Goal: Task Accomplishment & Management: Use online tool/utility

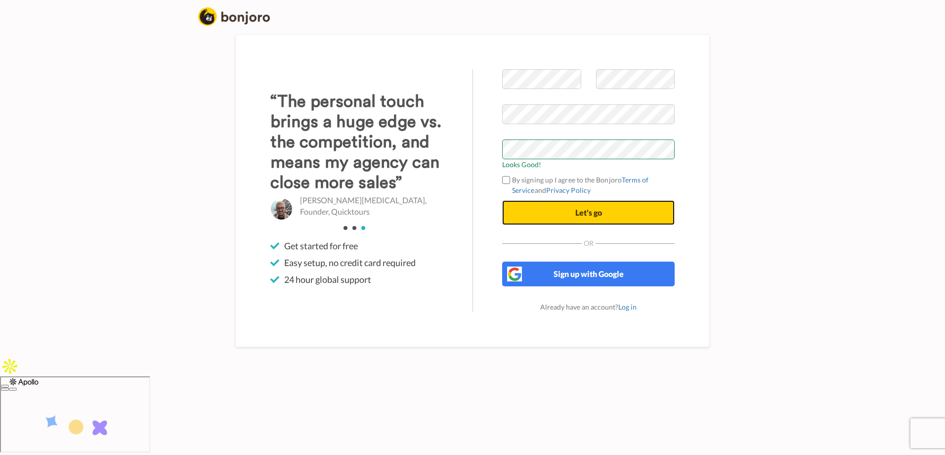
click at [583, 225] on button "Let's go" at bounding box center [588, 212] width 172 height 25
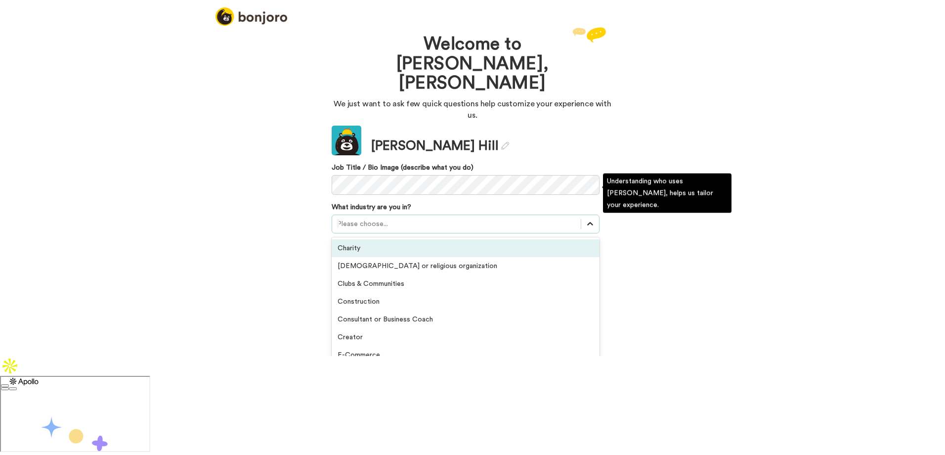
click at [586, 219] on icon at bounding box center [590, 224] width 10 height 10
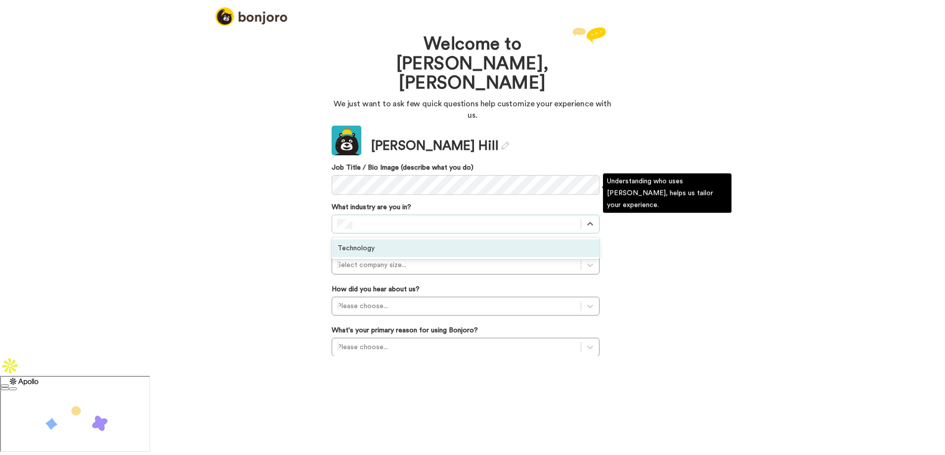
click at [502, 239] on div "Technology" at bounding box center [466, 248] width 268 height 18
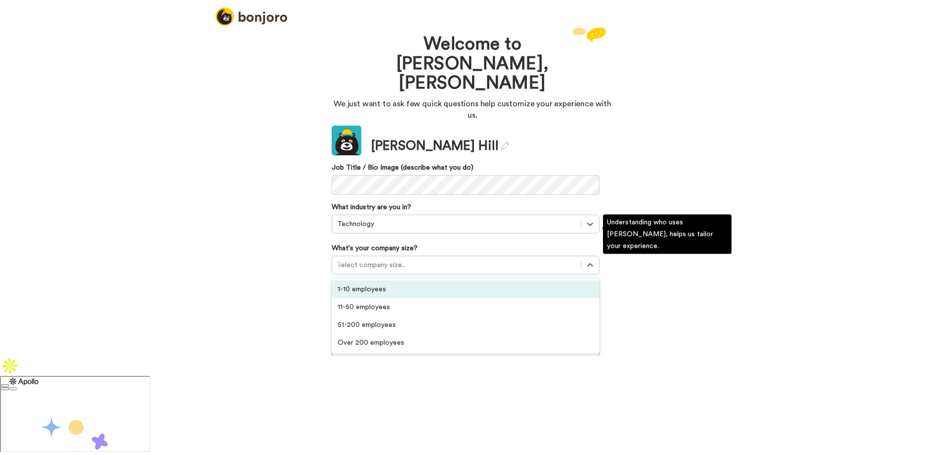
click at [498, 259] on div at bounding box center [456, 265] width 239 height 12
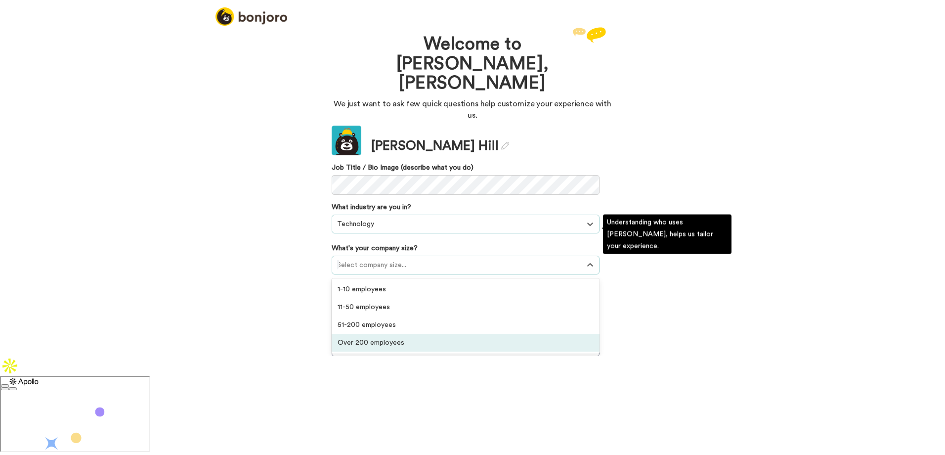
click at [453, 334] on div "Over 200 employees" at bounding box center [466, 343] width 268 height 18
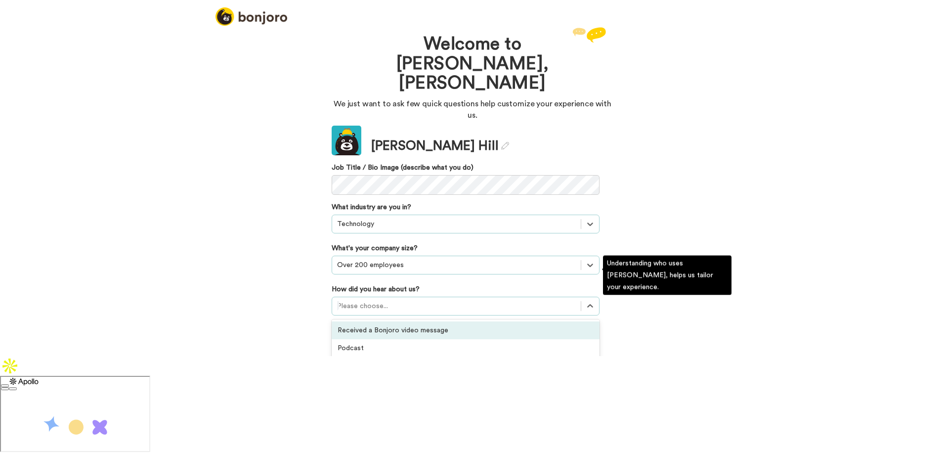
click at [483, 300] on div at bounding box center [456, 306] width 239 height 12
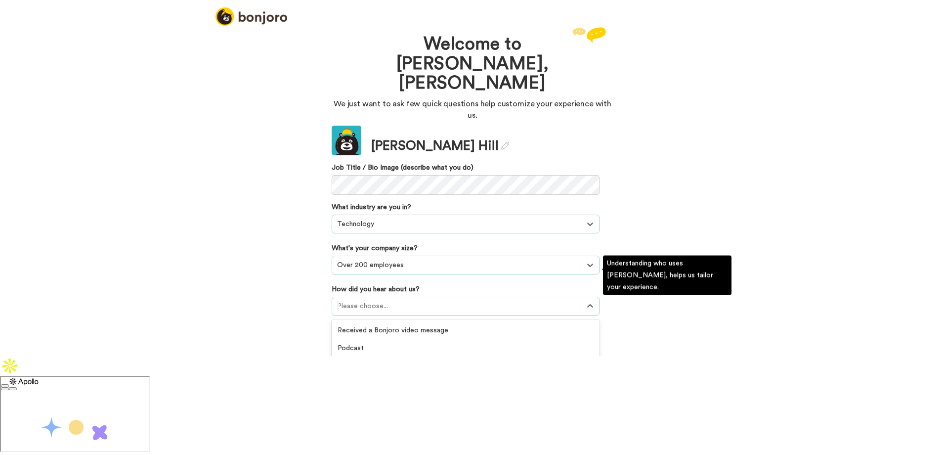
click at [458, 357] on div "Recommended by a friend" at bounding box center [466, 366] width 268 height 18
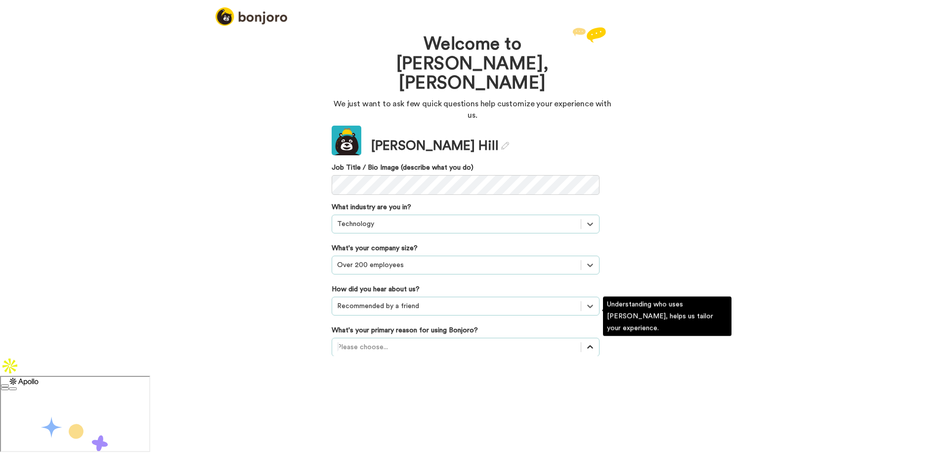
click at [583, 338] on div at bounding box center [590, 347] width 18 height 18
click at [507, 380] on div "Onboarding new customers" at bounding box center [466, 389] width 268 height 18
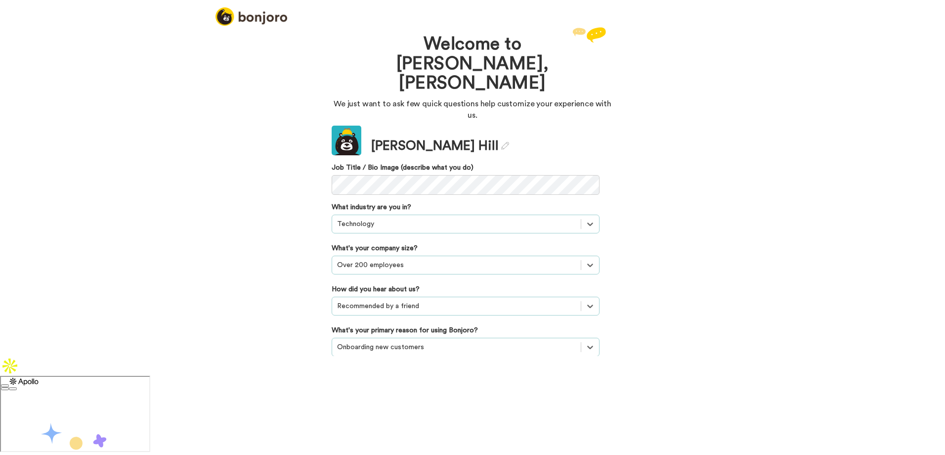
click at [486, 378] on button "Continue" at bounding box center [466, 387] width 268 height 19
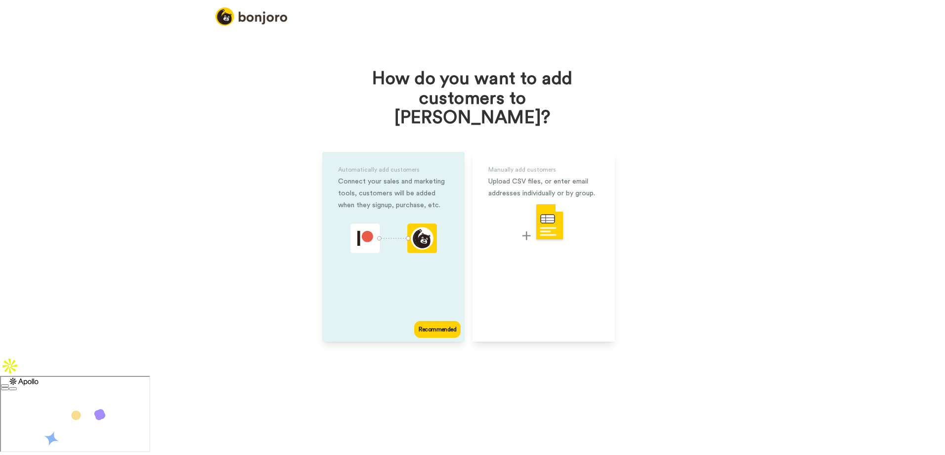
click at [407, 236] on div "animation" at bounding box center [393, 239] width 86 height 33
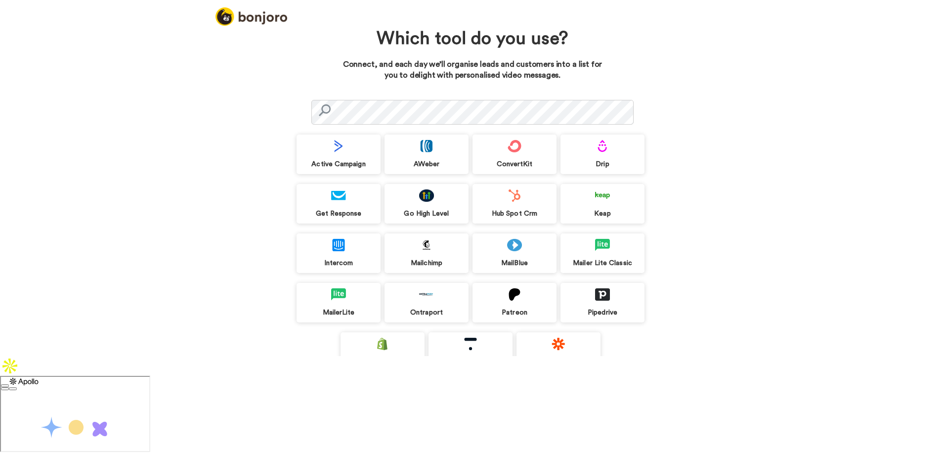
click at [815, 412] on button "Skip onboarding >" at bounding box center [803, 411] width 284 height 10
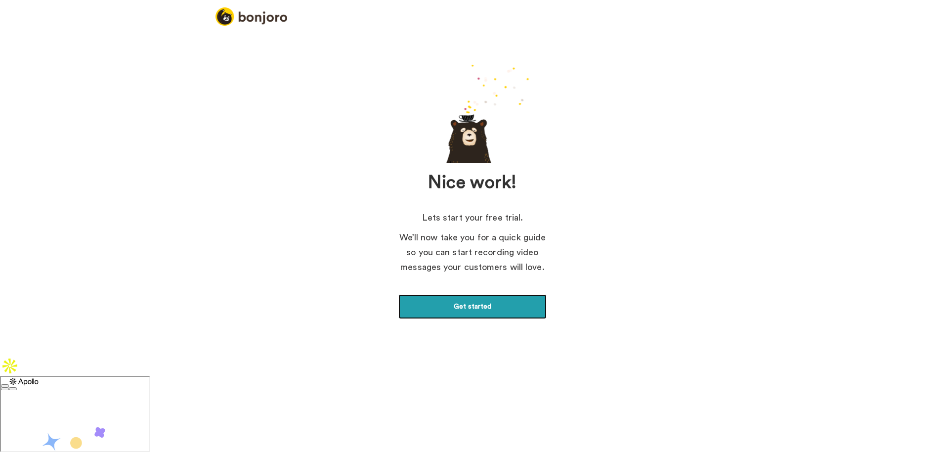
click at [489, 305] on link "Get started" at bounding box center [472, 306] width 148 height 25
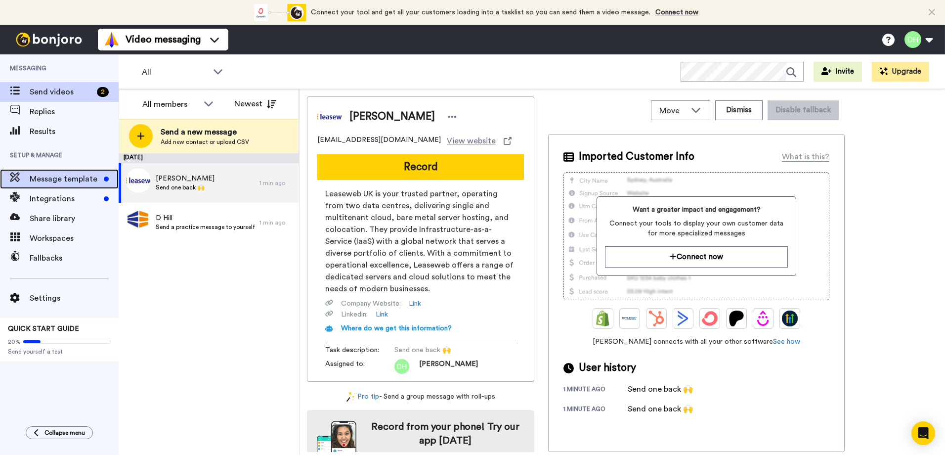
click at [70, 181] on span "Message template" at bounding box center [65, 179] width 70 height 12
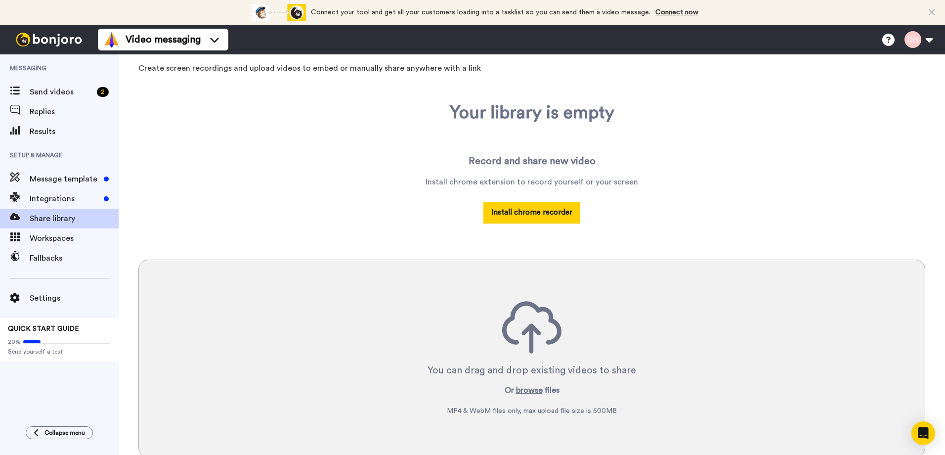
scroll to position [93, 0]
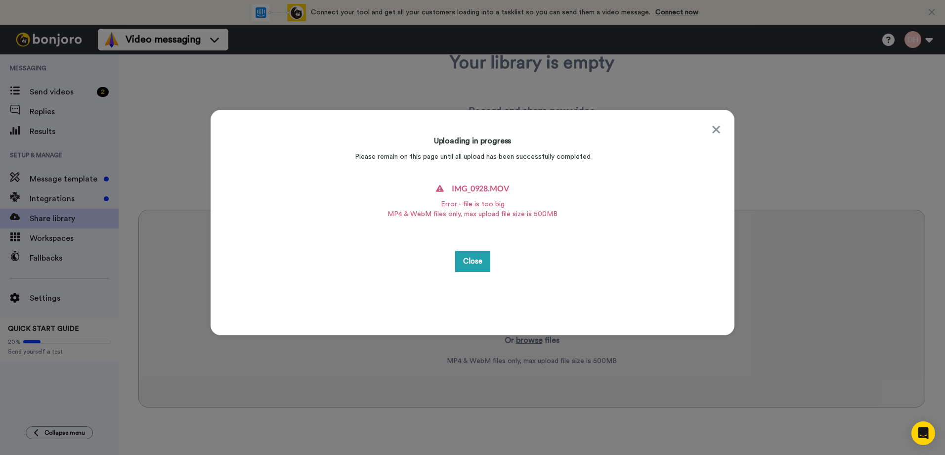
click at [705, 128] on div "Uploading in progress Please remain on this page until all upload has been succ…" at bounding box center [473, 222] width 524 height 225
click at [712, 126] on icon at bounding box center [716, 130] width 9 height 12
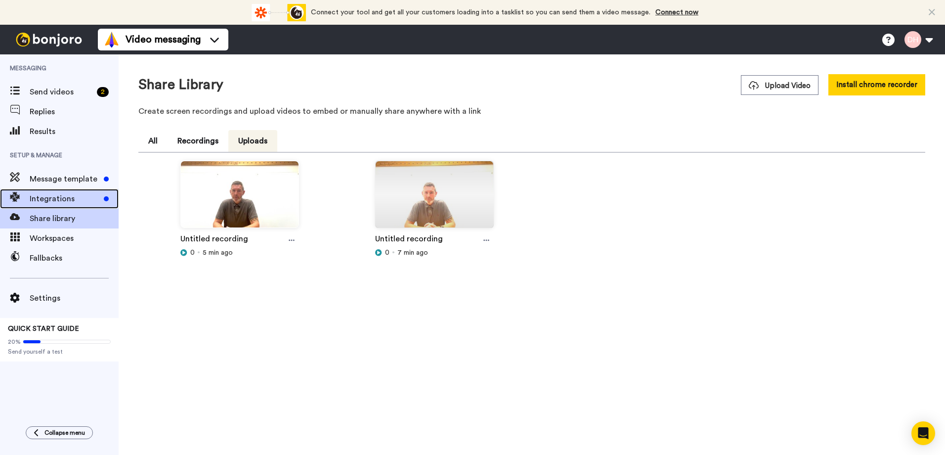
click at [62, 200] on span "Integrations" at bounding box center [65, 199] width 70 height 12
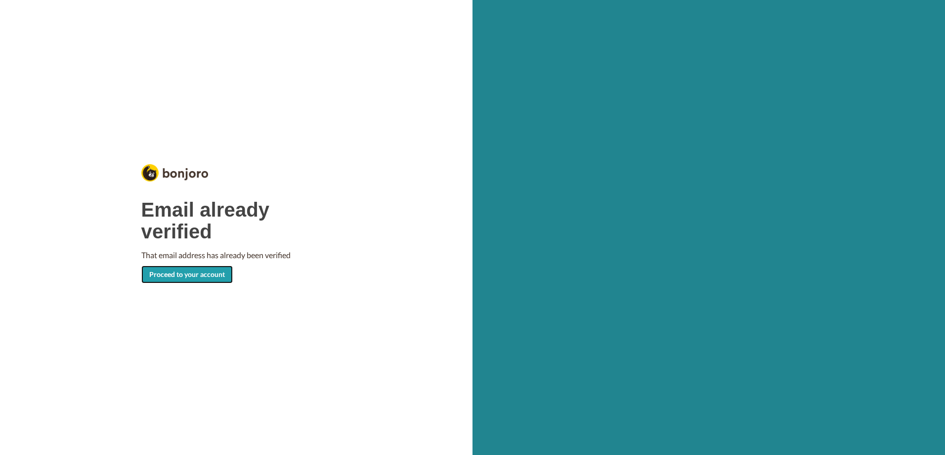
click at [207, 272] on link "Proceed to your account" at bounding box center [186, 274] width 91 height 18
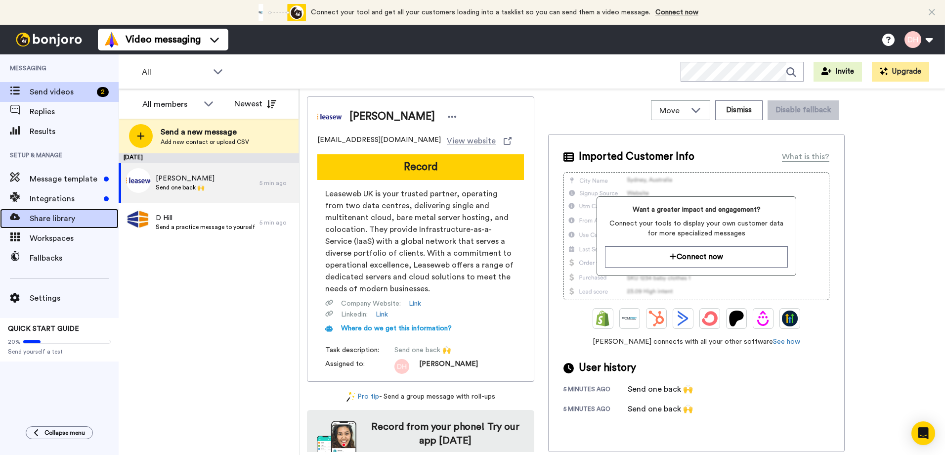
click at [60, 217] on span "Share library" at bounding box center [74, 218] width 89 height 12
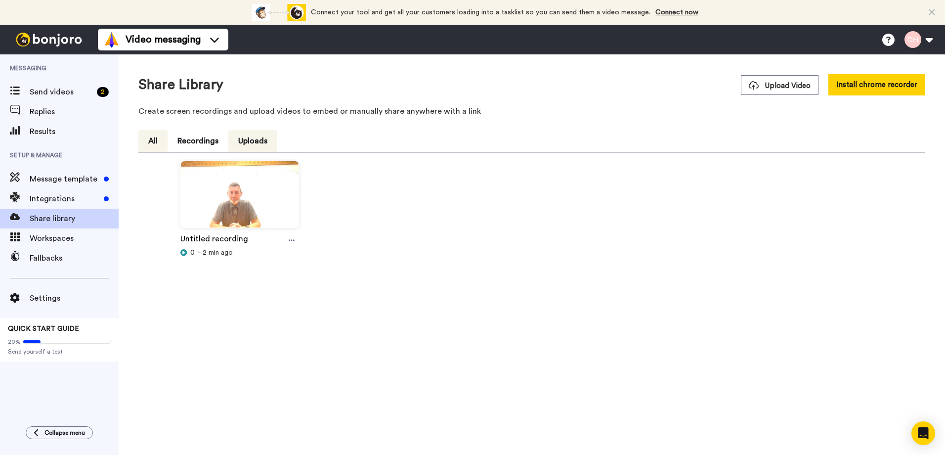
click at [256, 141] on button "Uploads" at bounding box center [252, 141] width 49 height 22
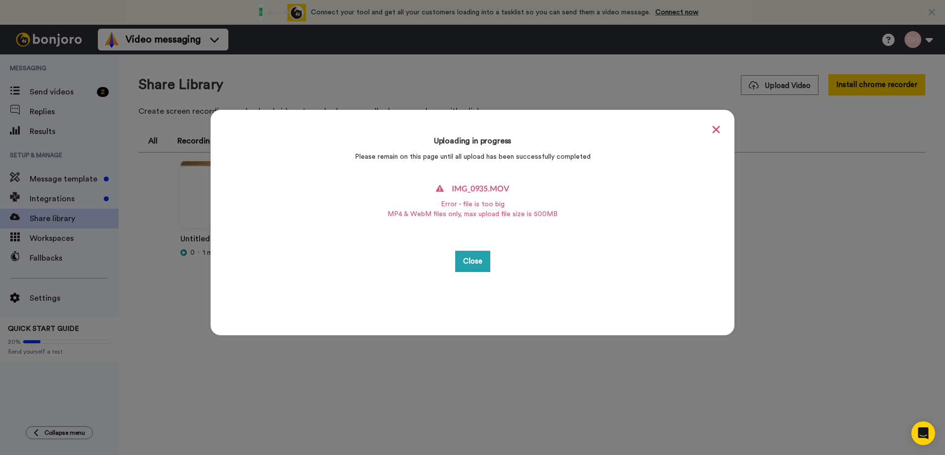
click at [712, 130] on icon at bounding box center [715, 129] width 7 height 7
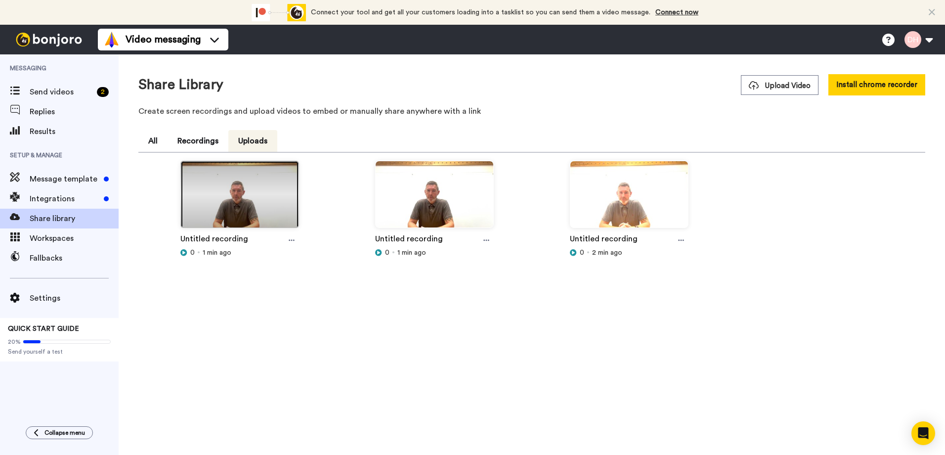
click at [241, 207] on img at bounding box center [240, 198] width 118 height 75
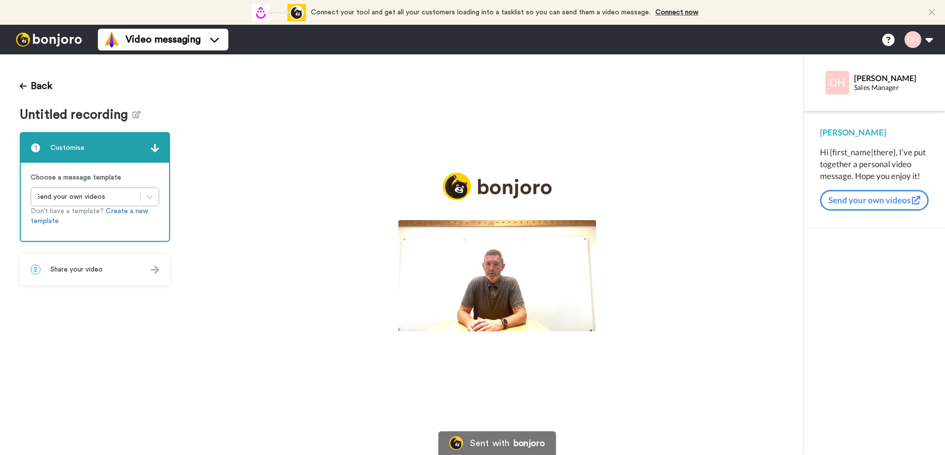
click at [503, 280] on img at bounding box center [497, 275] width 198 height 111
click at [491, 280] on icon at bounding box center [497, 277] width 26 height 26
click at [492, 277] on icon at bounding box center [497, 277] width 26 height 26
click at [587, 321] on img at bounding box center [582, 315] width 10 height 10
click at [22, 85] on icon at bounding box center [23, 86] width 7 height 6
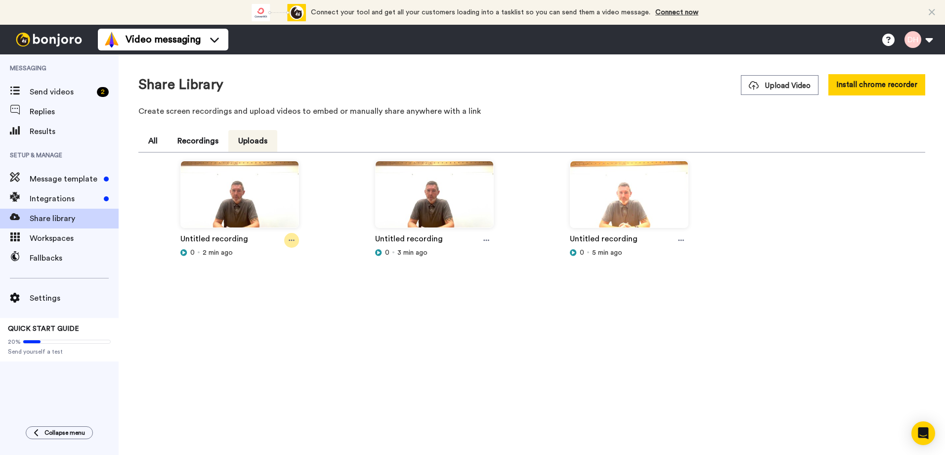
click at [289, 240] on icon at bounding box center [292, 240] width 6 height 7
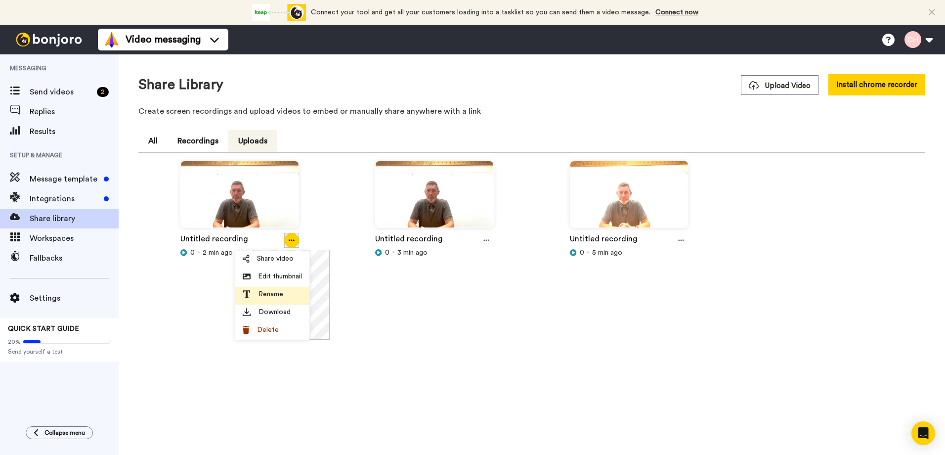
click at [280, 289] on span "Rename" at bounding box center [270, 294] width 25 height 10
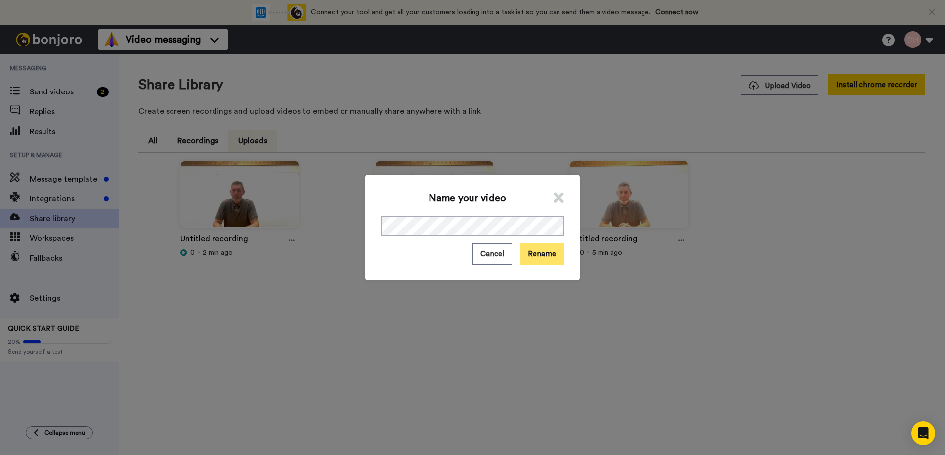
click at [543, 253] on button "Rename" at bounding box center [542, 253] width 44 height 21
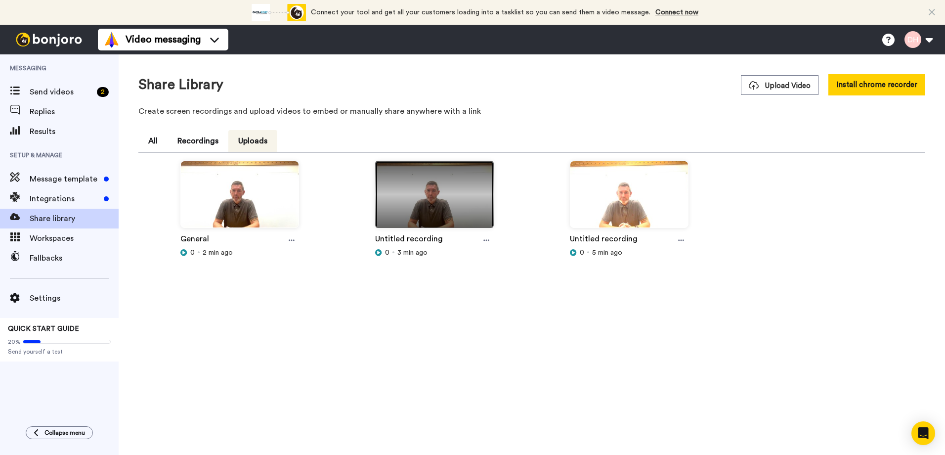
click at [427, 205] on img at bounding box center [435, 198] width 118 height 75
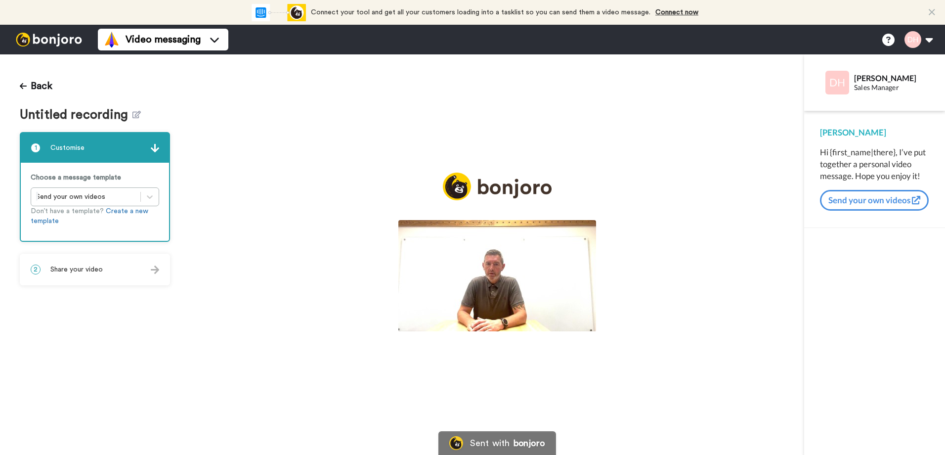
click at [498, 274] on img at bounding box center [497, 275] width 198 height 111
click at [495, 275] on icon "Play/Pause" at bounding box center [497, 277] width 26 height 47
click at [587, 321] on img at bounding box center [582, 315] width 10 height 10
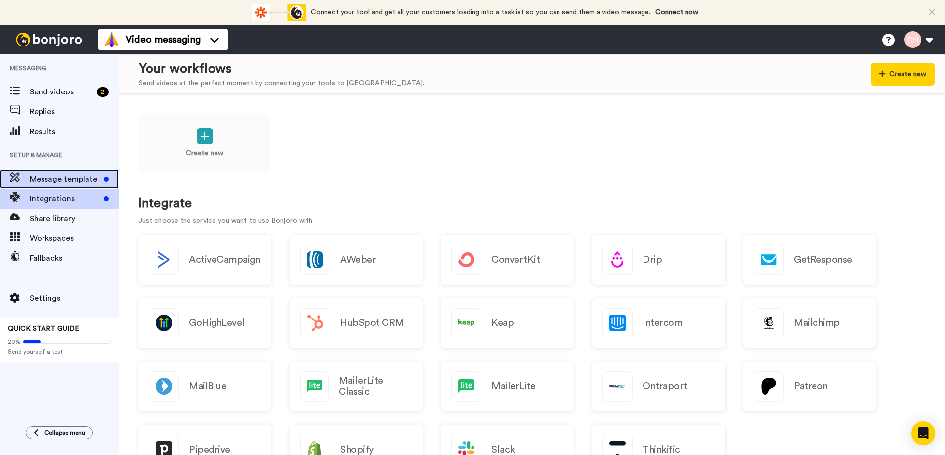
click at [64, 176] on span "Message template" at bounding box center [65, 179] width 70 height 12
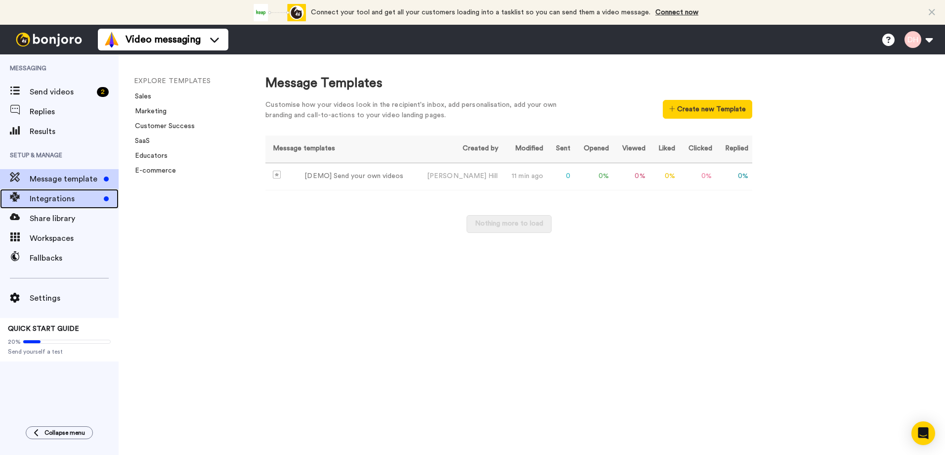
click at [66, 199] on span "Integrations" at bounding box center [65, 199] width 70 height 12
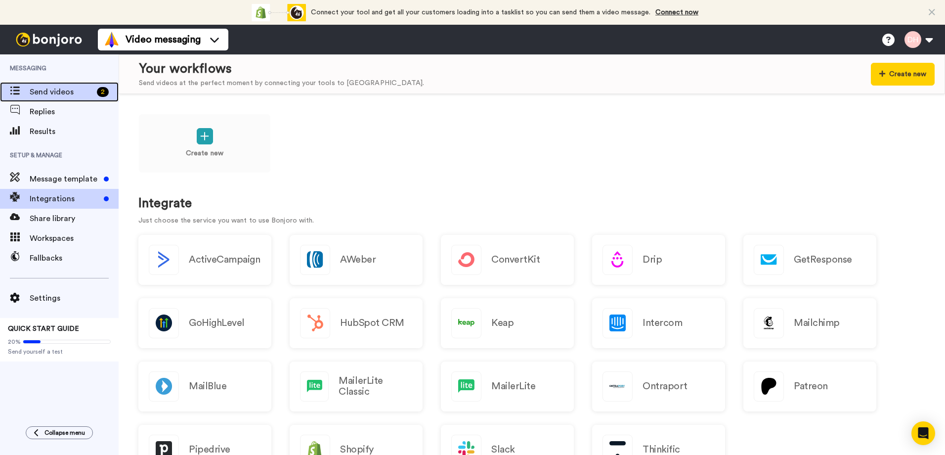
click at [42, 92] on span "Send videos" at bounding box center [61, 92] width 63 height 12
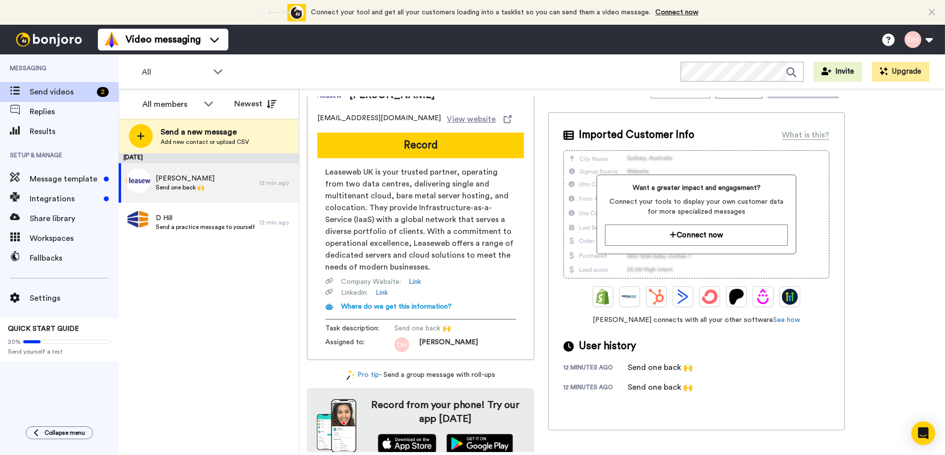
scroll to position [33, 0]
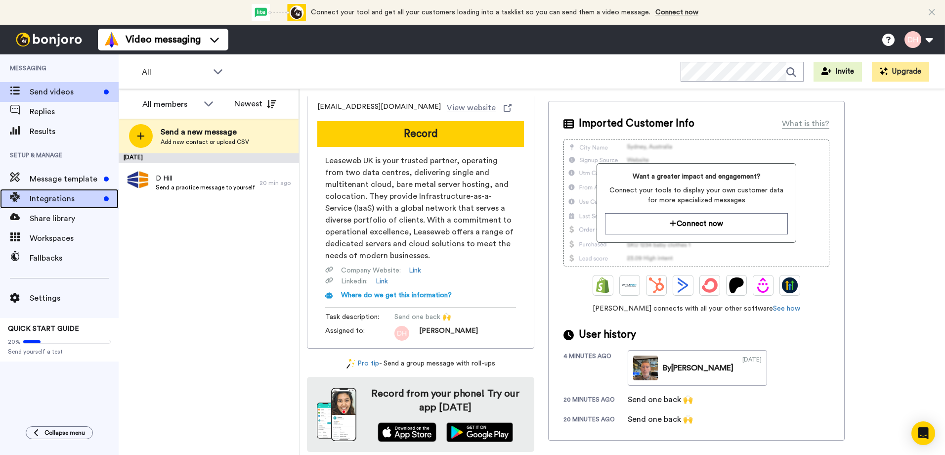
click at [66, 197] on span "Integrations" at bounding box center [65, 199] width 70 height 12
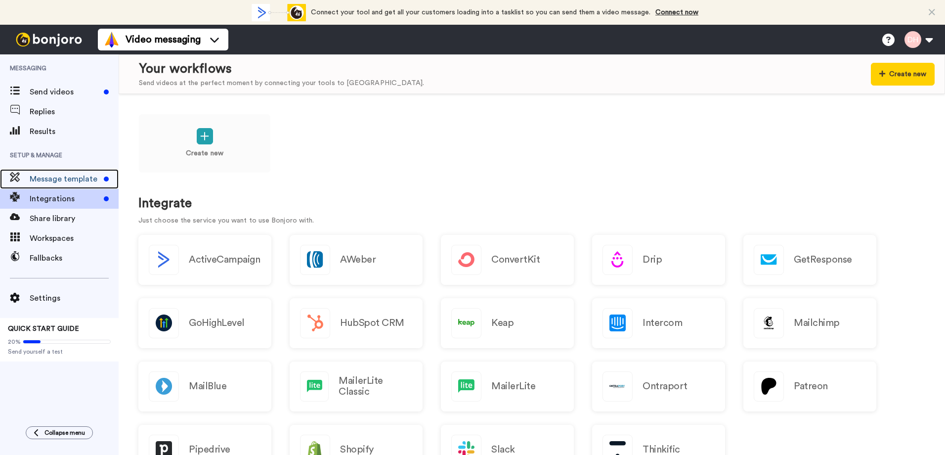
click at [76, 176] on span "Message template" at bounding box center [65, 179] width 70 height 12
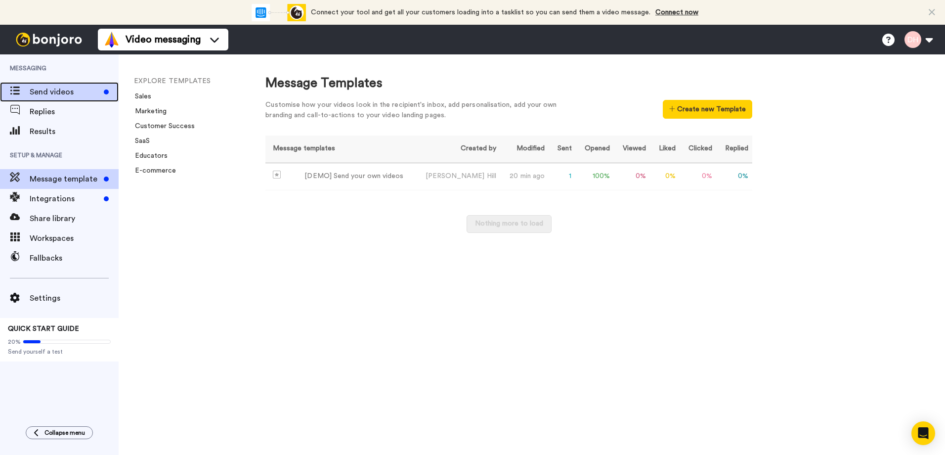
click at [65, 92] on span "Send videos" at bounding box center [65, 92] width 70 height 12
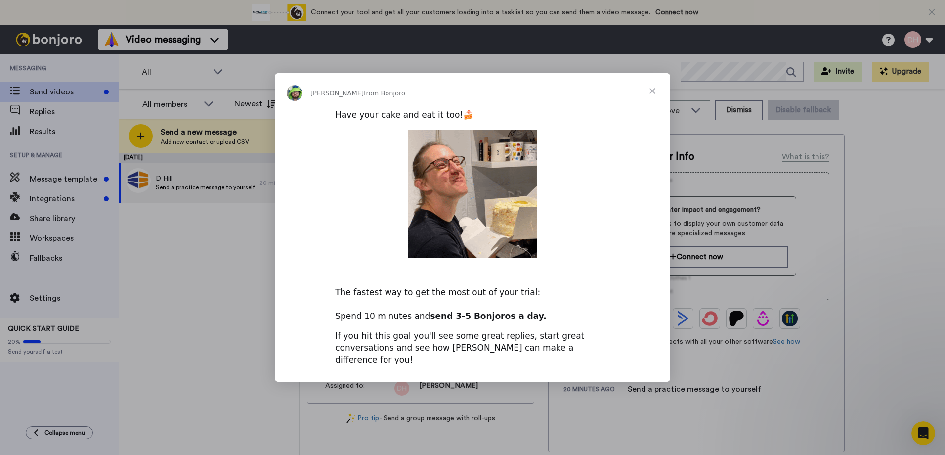
click at [655, 95] on span "Close" at bounding box center [653, 91] width 36 height 36
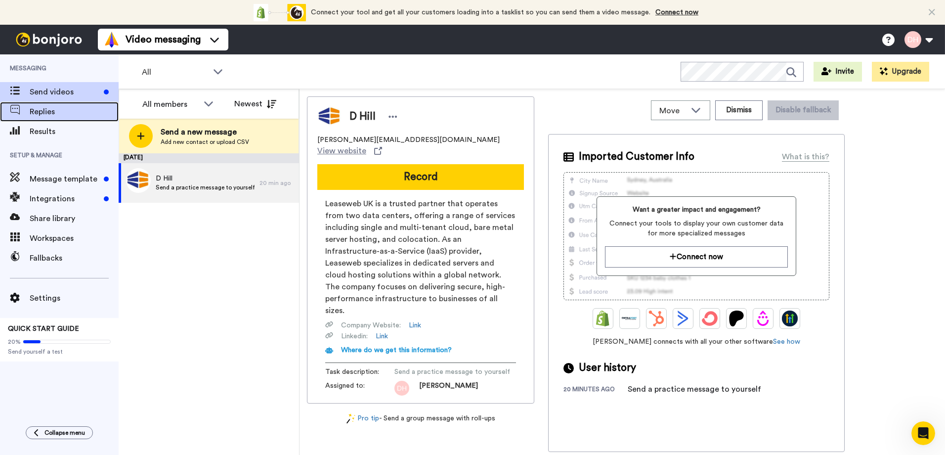
click at [52, 110] on span "Replies" at bounding box center [74, 112] width 89 height 12
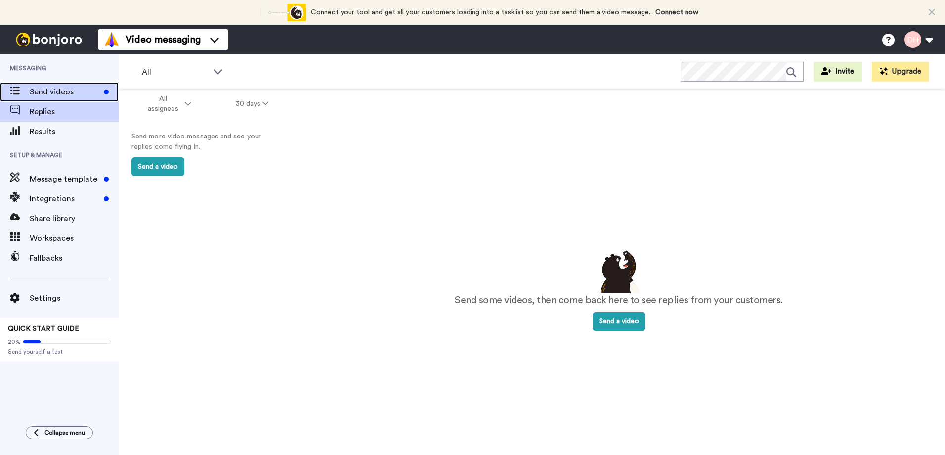
click at [56, 91] on span "Send videos" at bounding box center [65, 92] width 70 height 12
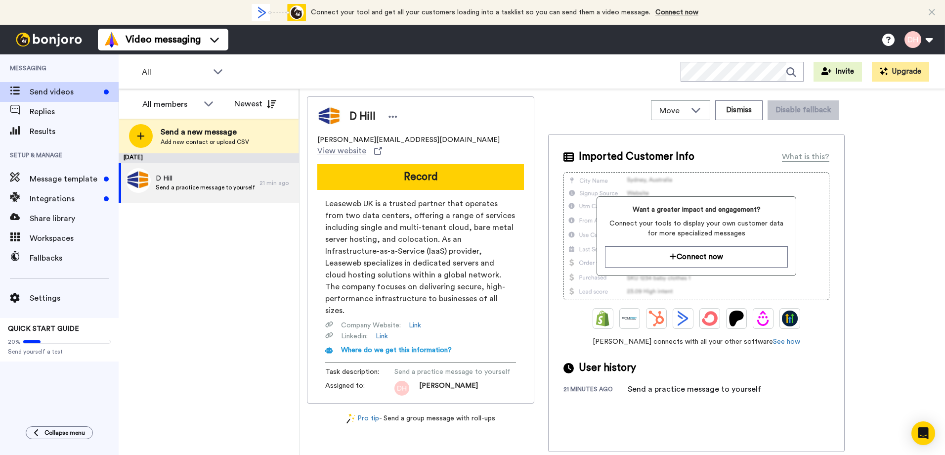
click at [931, 12] on icon at bounding box center [932, 12] width 6 height 10
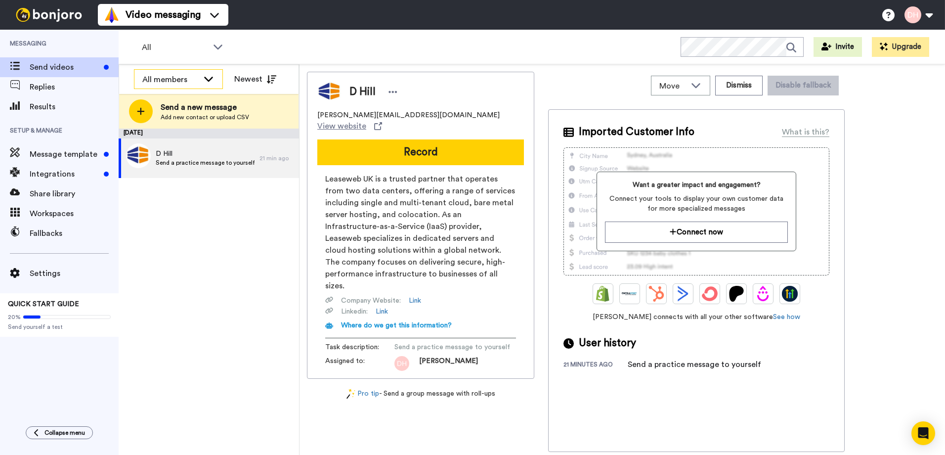
click at [210, 77] on icon at bounding box center [209, 79] width 12 height 10
click at [169, 95] on li "All members" at bounding box center [178, 101] width 89 height 16
click at [74, 156] on span "Message template" at bounding box center [65, 154] width 70 height 12
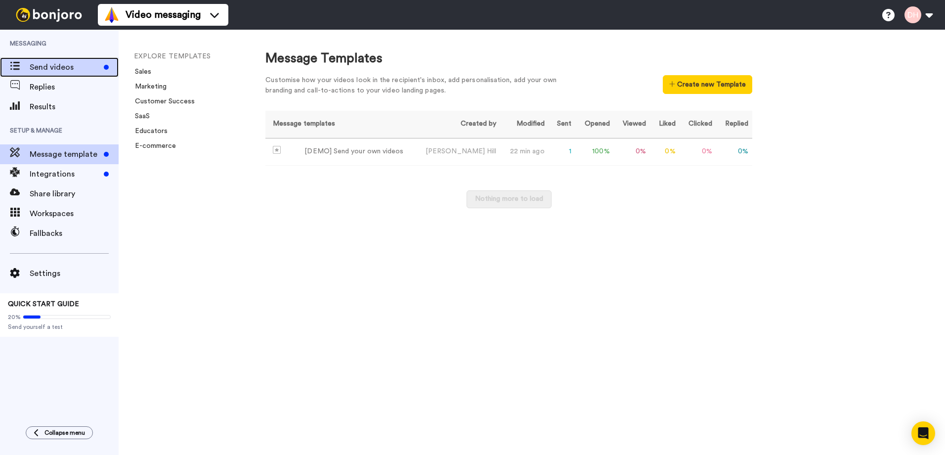
click at [58, 65] on span "Send videos" at bounding box center [65, 67] width 70 height 12
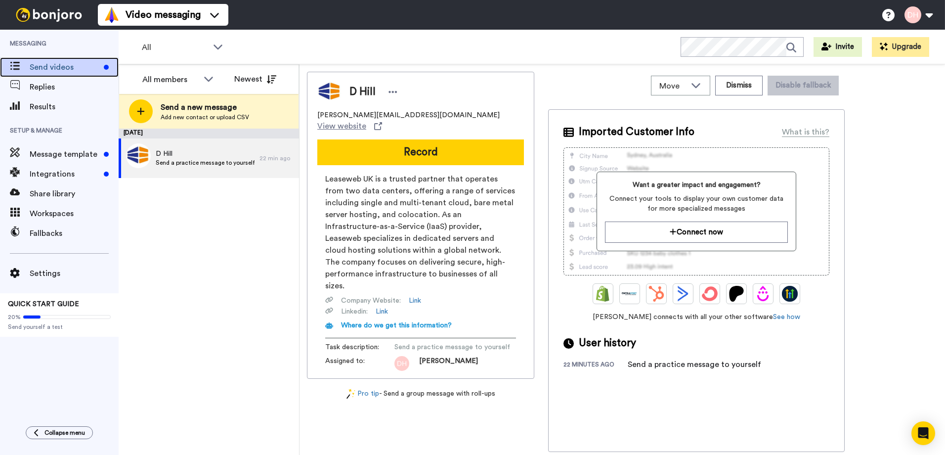
click at [58, 65] on span "Send videos" at bounding box center [65, 67] width 70 height 12
click at [198, 160] on span "Send a practice message to yourself" at bounding box center [205, 163] width 99 height 8
click at [62, 199] on span "Share library" at bounding box center [74, 194] width 89 height 12
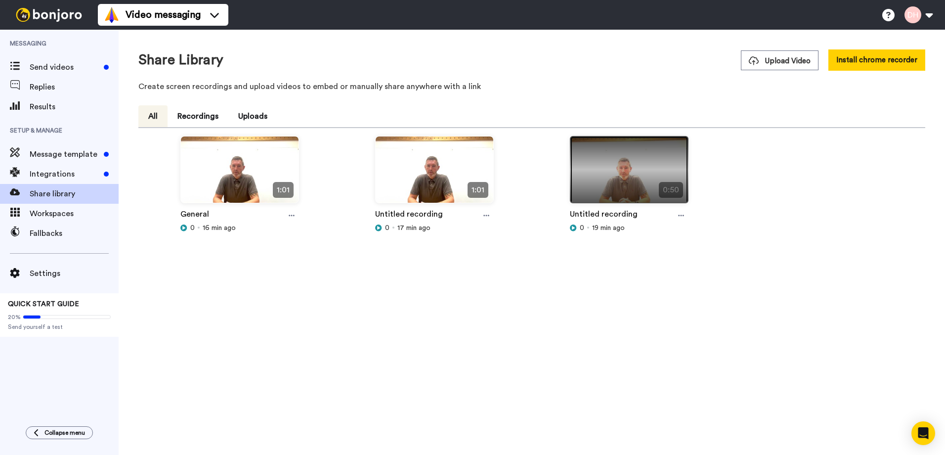
click at [643, 180] on img at bounding box center [629, 173] width 118 height 75
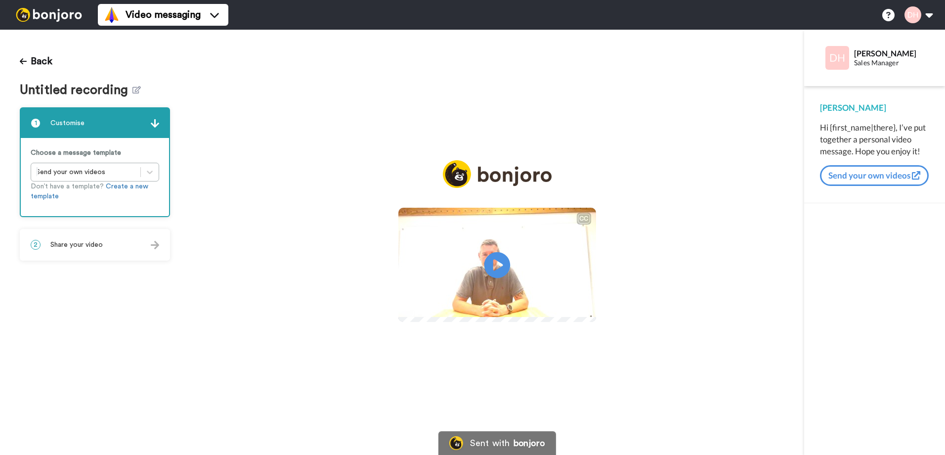
click at [492, 264] on icon at bounding box center [497, 265] width 26 height 26
click at [37, 61] on button "Back" at bounding box center [36, 61] width 33 height 24
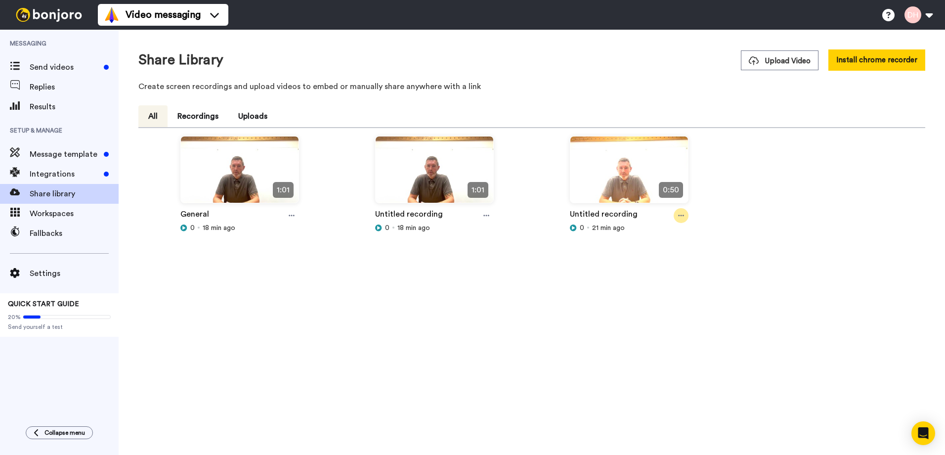
click at [681, 214] on icon at bounding box center [681, 215] width 6 height 7
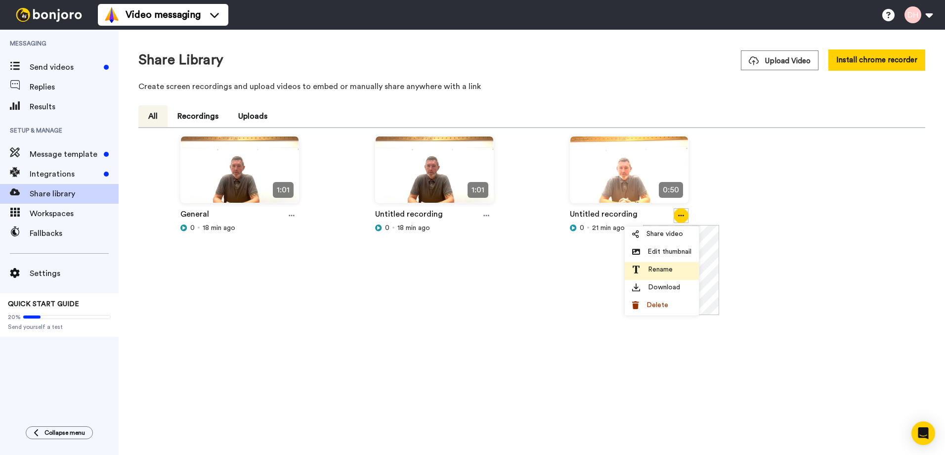
click at [664, 267] on span "Rename" at bounding box center [660, 269] width 25 height 10
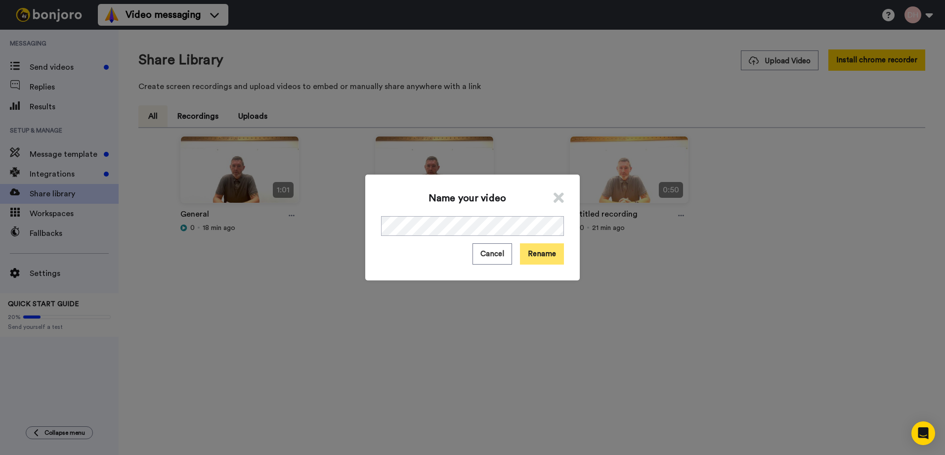
click at [531, 254] on button "Rename" at bounding box center [542, 253] width 44 height 21
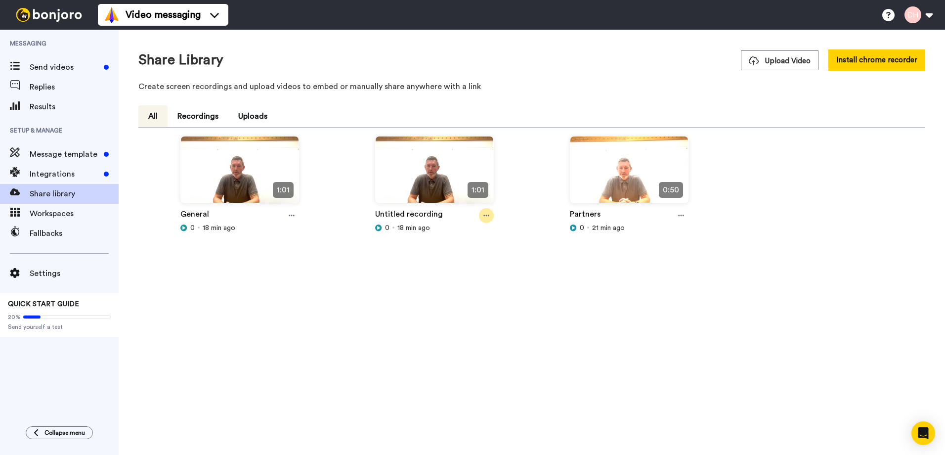
click at [484, 213] on icon at bounding box center [486, 215] width 6 height 7
click at [466, 301] on span "Delete" at bounding box center [463, 305] width 22 height 10
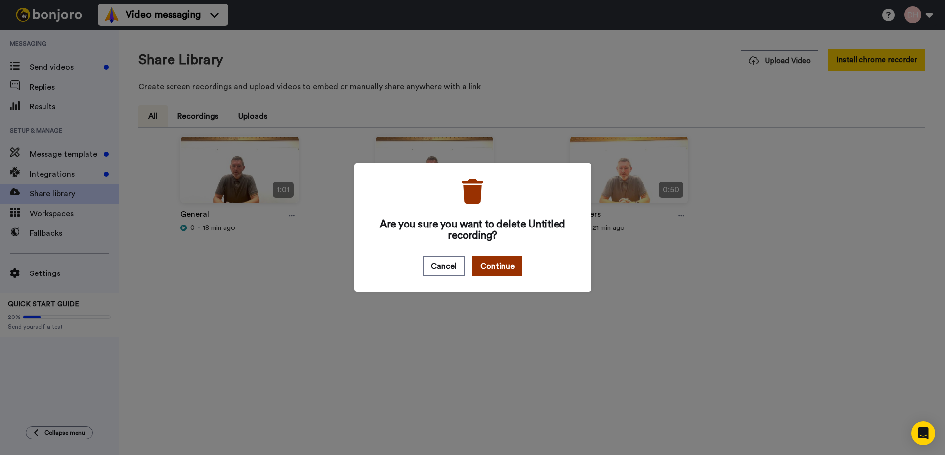
click at [490, 266] on button "Continue" at bounding box center [497, 266] width 50 height 20
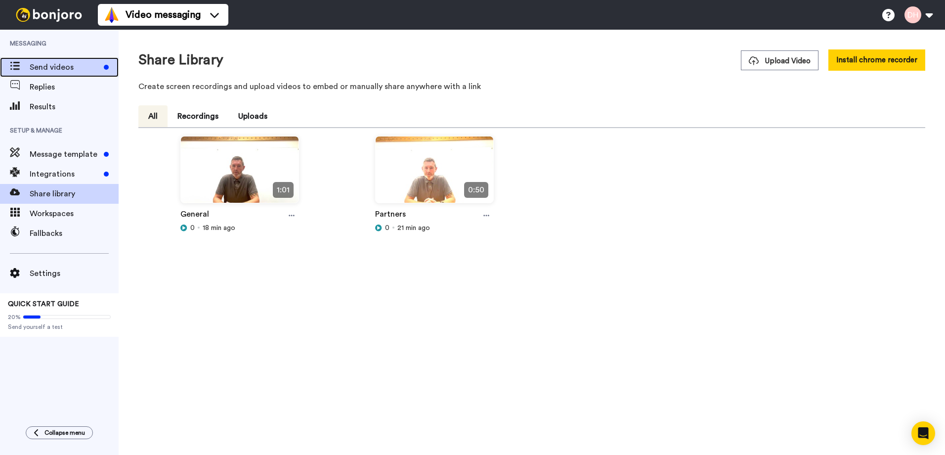
click at [66, 70] on span "Send videos" at bounding box center [65, 67] width 70 height 12
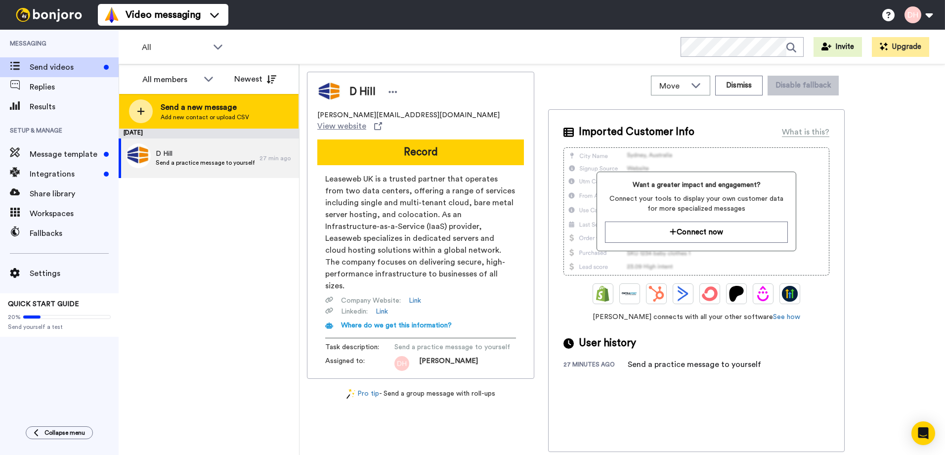
click at [195, 106] on span "Send a new message" at bounding box center [205, 107] width 88 height 12
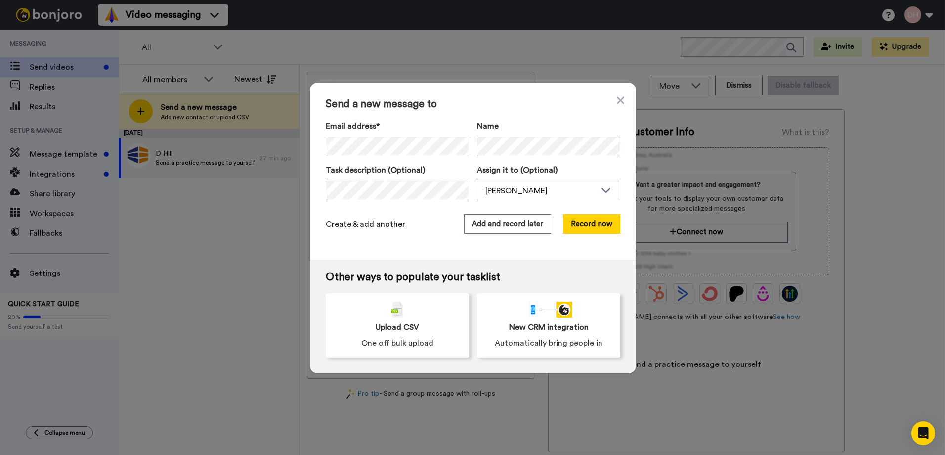
click at [381, 224] on span "Create & add another" at bounding box center [366, 224] width 80 height 12
click at [618, 100] on icon at bounding box center [620, 100] width 7 height 12
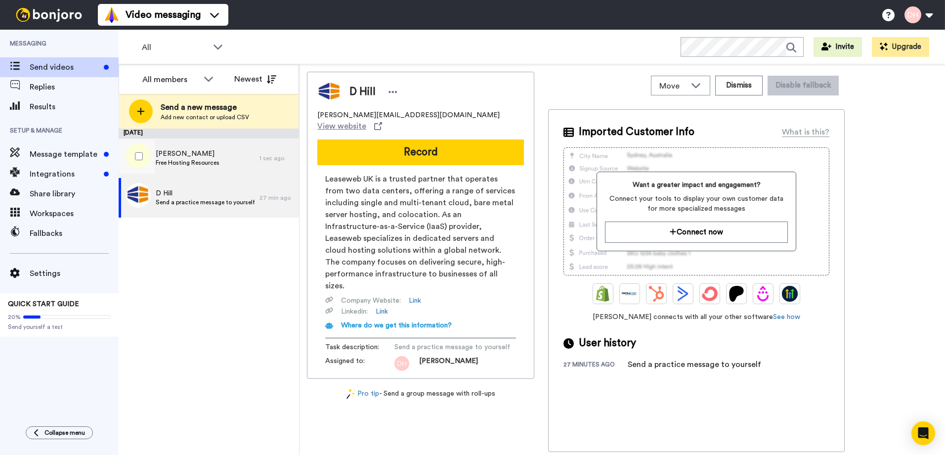
click at [199, 160] on span "Free Hosting Resources" at bounding box center [188, 163] width 64 height 8
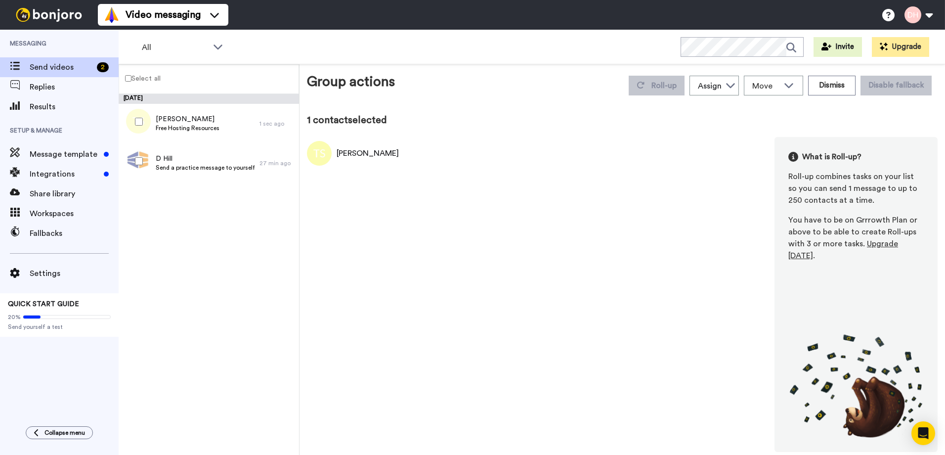
click at [357, 154] on div "[PERSON_NAME]" at bounding box center [368, 153] width 62 height 12
click at [65, 195] on span "Share library" at bounding box center [74, 194] width 89 height 12
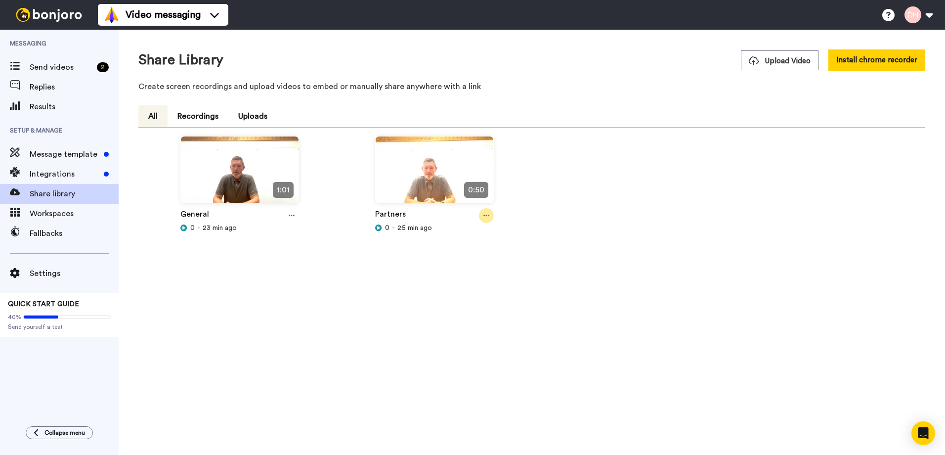
click at [484, 216] on icon at bounding box center [486, 215] width 6 height 1
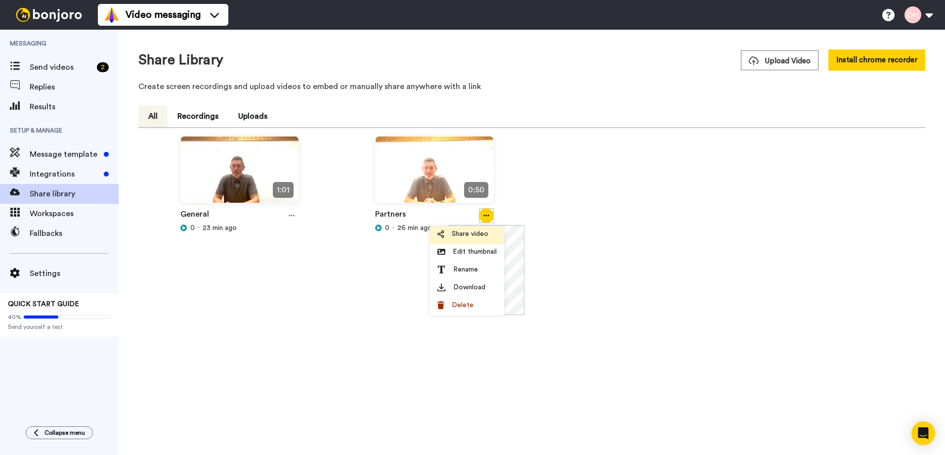
click at [465, 233] on span "Share video" at bounding box center [470, 234] width 37 height 10
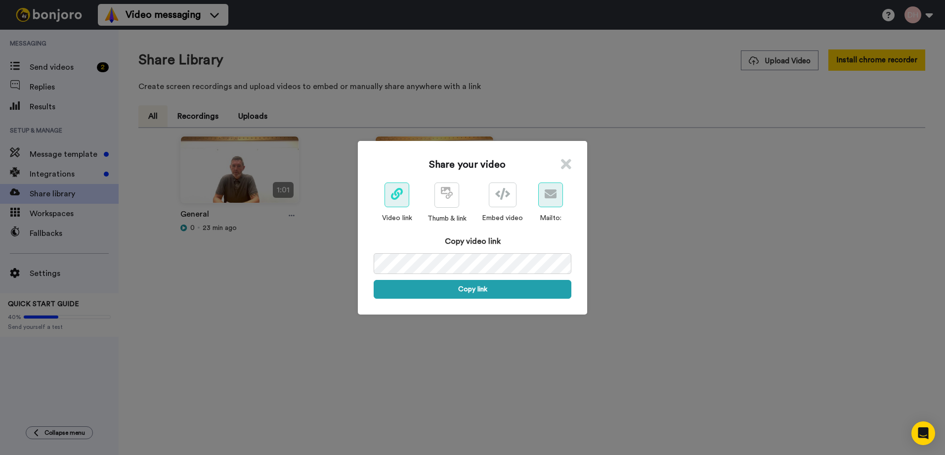
click at [549, 194] on icon at bounding box center [551, 194] width 12 height 12
click at [394, 197] on icon at bounding box center [397, 194] width 12 height 12
click at [446, 198] on icon at bounding box center [449, 194] width 7 height 7
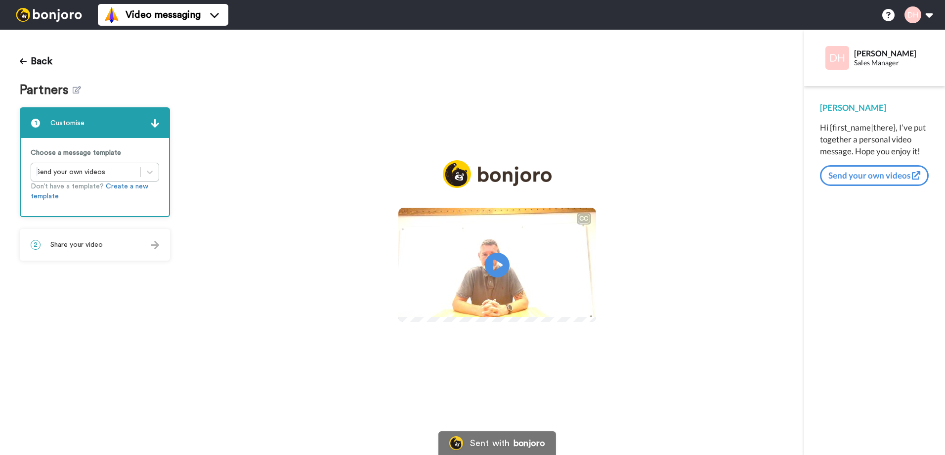
click at [873, 130] on div "Hi {first_name|there}, I’ve put together a personal video message. Hope you enj…" at bounding box center [874, 140] width 109 height 36
click at [894, 127] on div "Hi {first_name|there}, I’ve put together a personal video message. Hope you enj…" at bounding box center [874, 140] width 109 height 36
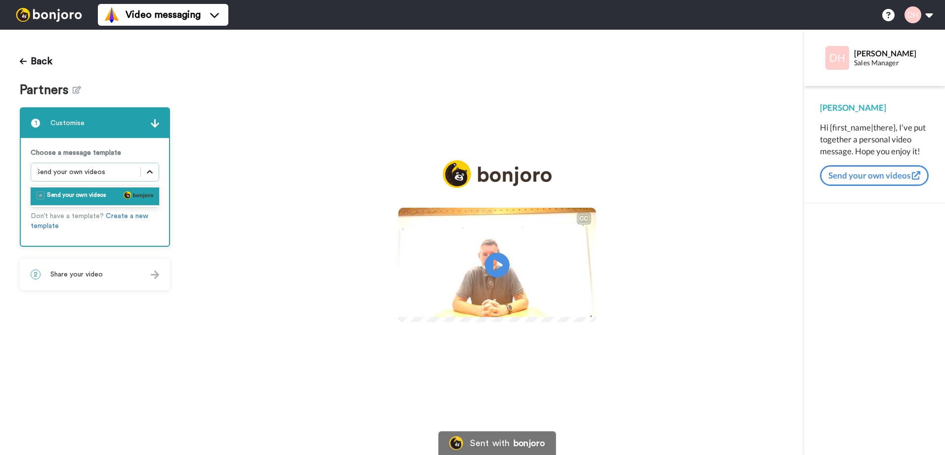
click at [150, 170] on icon at bounding box center [150, 172] width 10 height 10
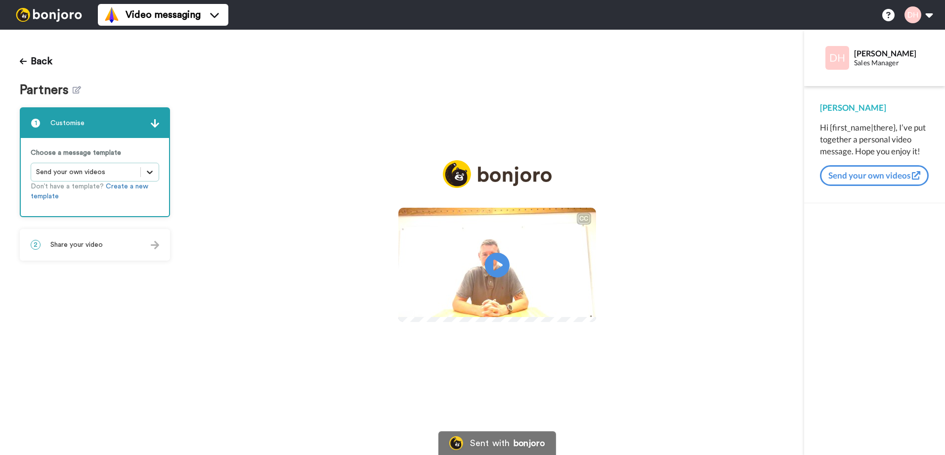
click at [150, 170] on icon at bounding box center [150, 172] width 10 height 10
click at [148, 243] on div "2 Share your video" at bounding box center [95, 245] width 148 height 30
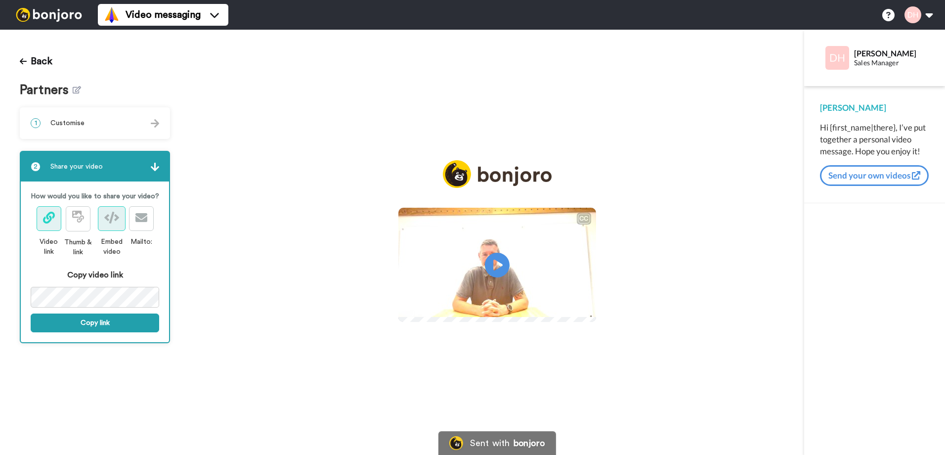
click at [109, 217] on icon at bounding box center [111, 218] width 15 height 12
click at [103, 325] on button "Copy link" at bounding box center [95, 322] width 128 height 19
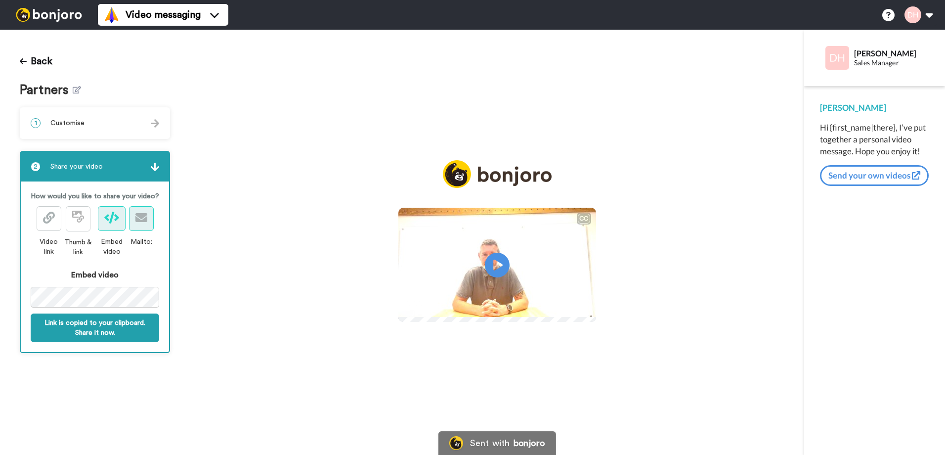
click at [141, 217] on icon at bounding box center [141, 218] width 12 height 12
click at [37, 61] on button "Back" at bounding box center [36, 61] width 33 height 24
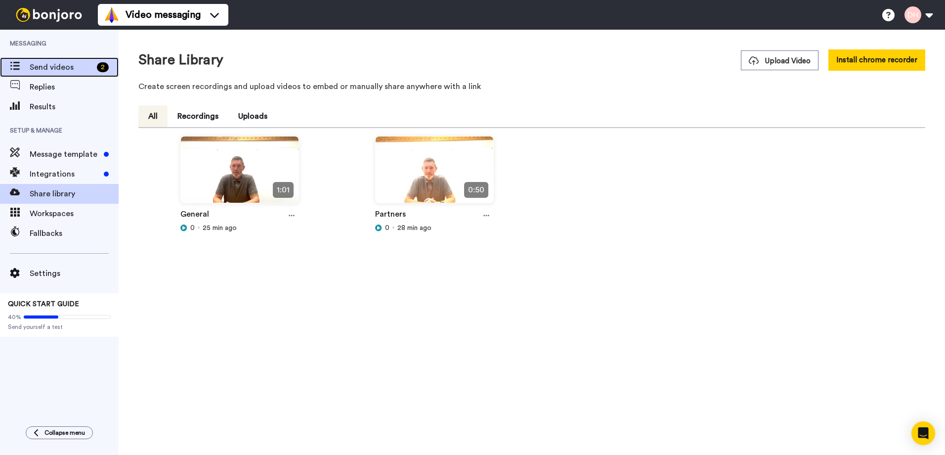
click at [59, 70] on span "Send videos" at bounding box center [61, 67] width 63 height 12
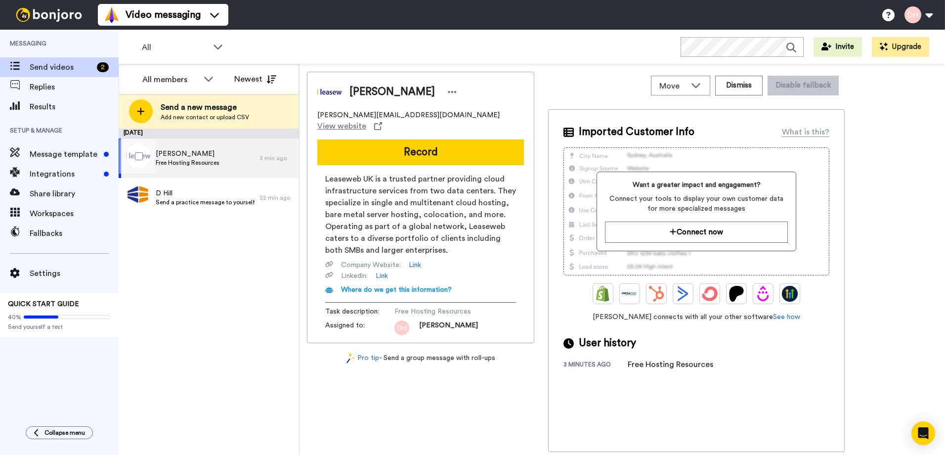
click at [189, 157] on span "[PERSON_NAME]" at bounding box center [188, 154] width 64 height 10
click at [694, 86] on icon at bounding box center [696, 85] width 12 height 10
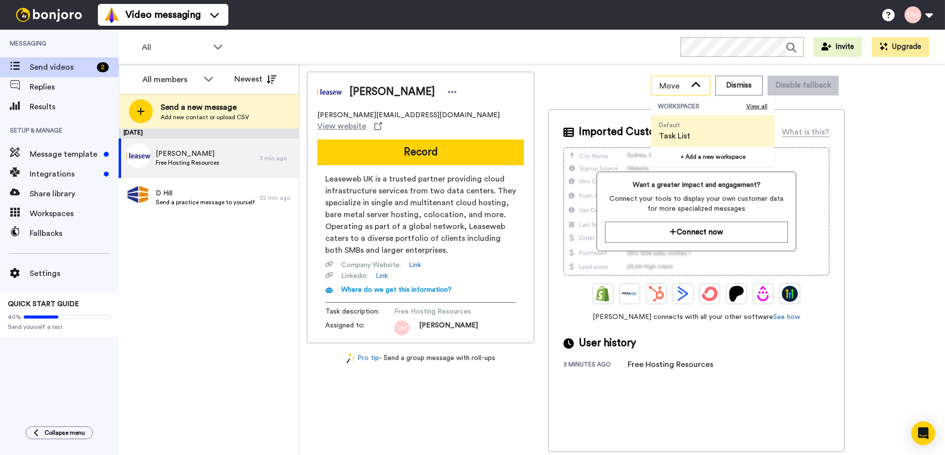
click at [694, 86] on icon at bounding box center [696, 85] width 12 height 10
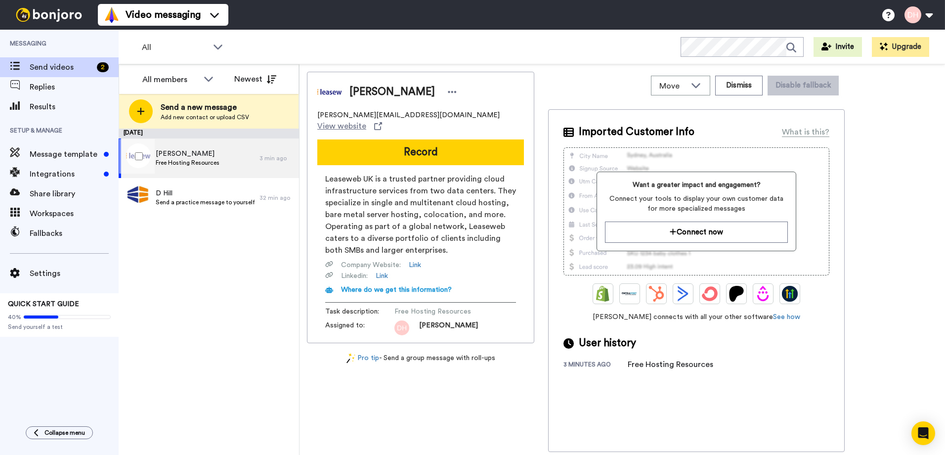
click at [219, 162] on div "[PERSON_NAME] Free Hosting Resources" at bounding box center [189, 158] width 141 height 40
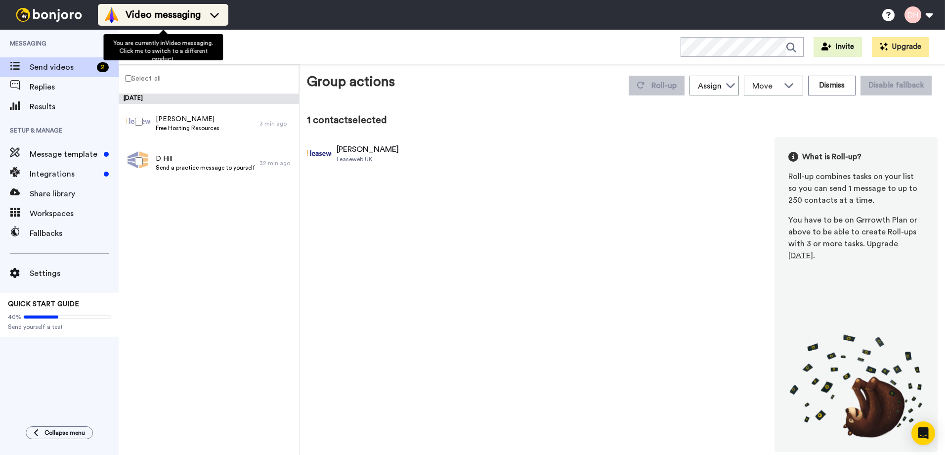
click at [209, 15] on icon at bounding box center [215, 15] width 16 height 10
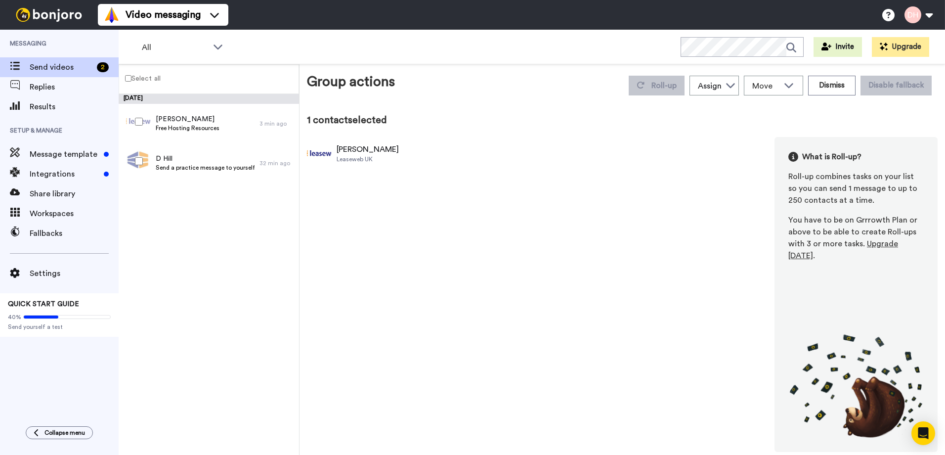
click at [192, 304] on div "[DATE] [PERSON_NAME] Free Hosting Resources 3 min ago D Hill Send a practice me…" at bounding box center [209, 274] width 180 height 361
click at [211, 163] on span "D Hill" at bounding box center [205, 159] width 99 height 10
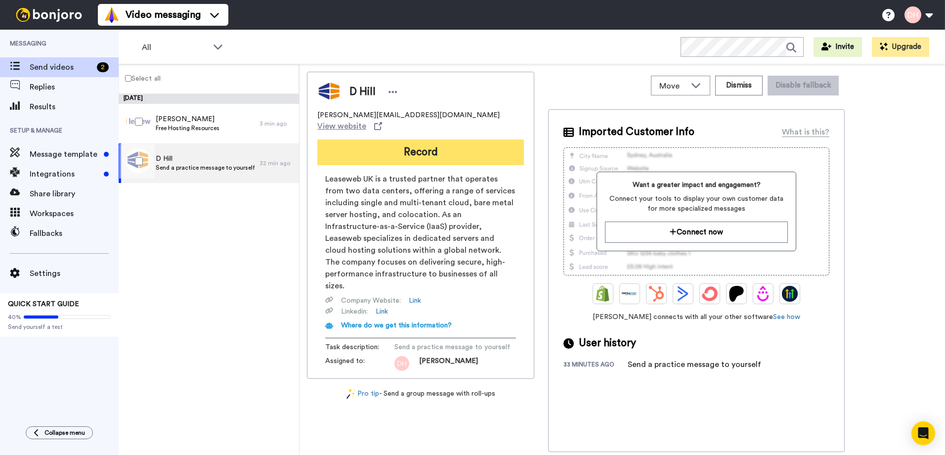
click at [419, 140] on button "Record" at bounding box center [420, 152] width 207 height 26
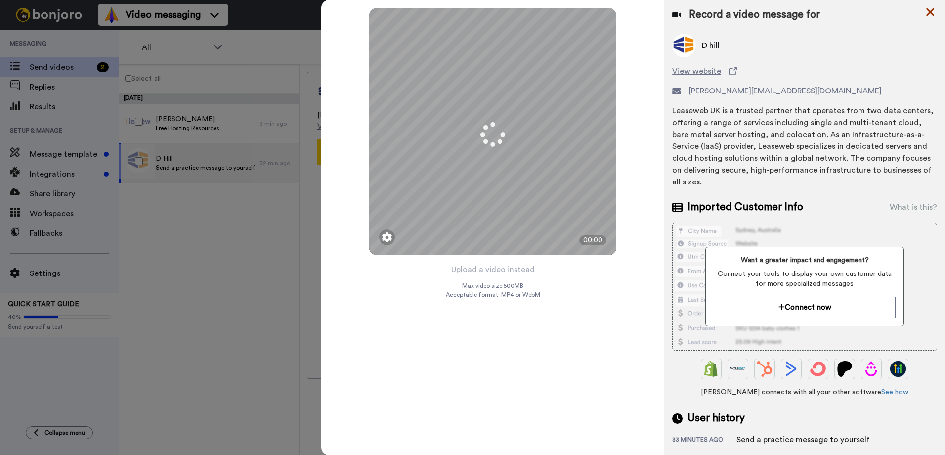
click at [930, 11] on icon at bounding box center [930, 12] width 10 height 12
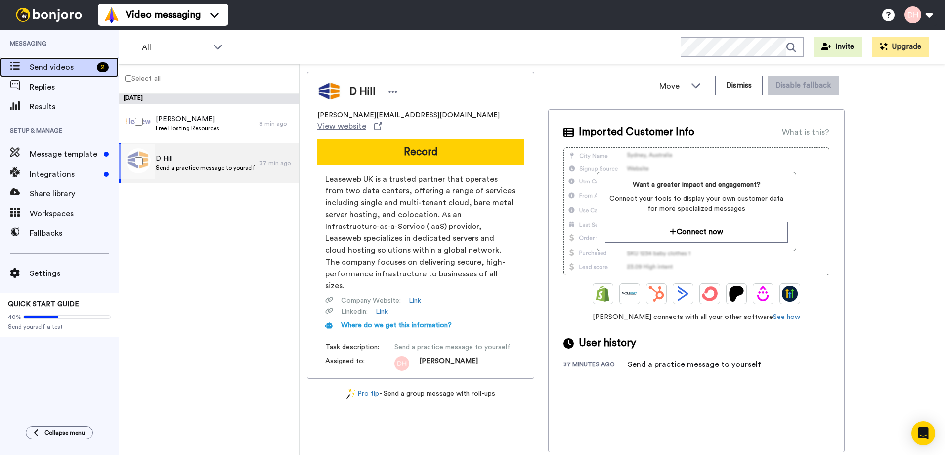
click at [68, 69] on span "Send videos" at bounding box center [61, 67] width 63 height 12
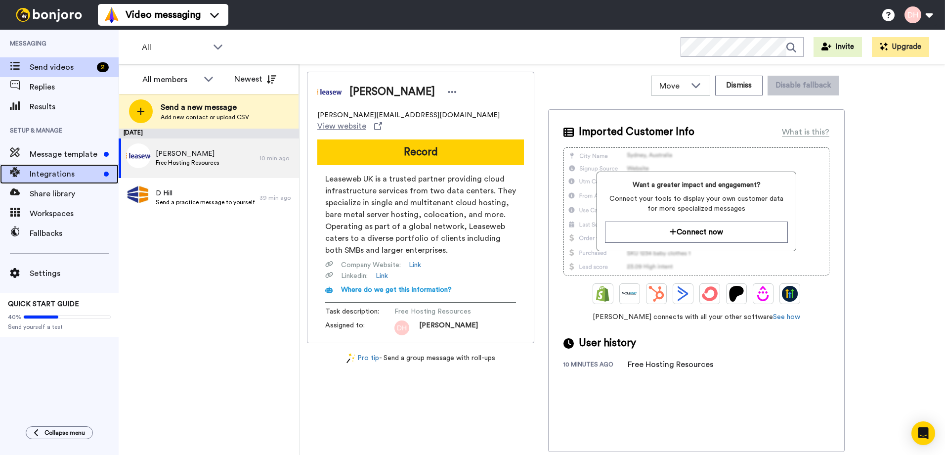
click at [73, 172] on span "Integrations" at bounding box center [65, 174] width 70 height 12
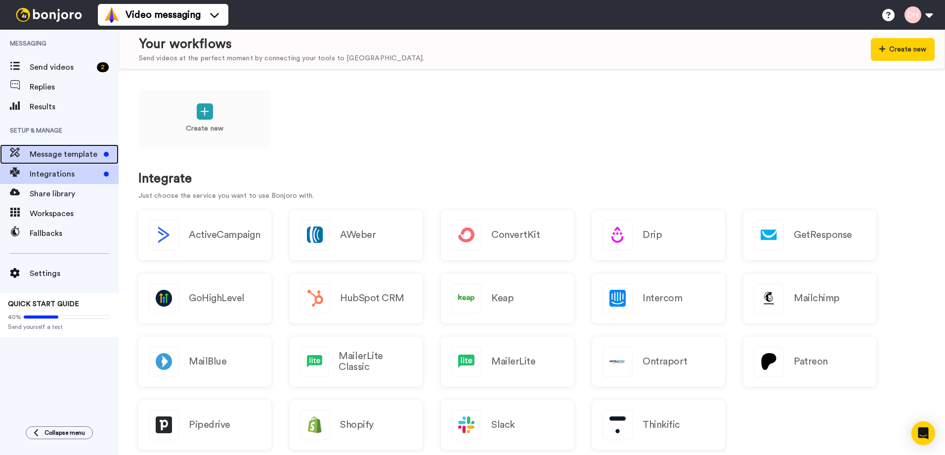
click at [63, 157] on span "Message template" at bounding box center [65, 154] width 70 height 12
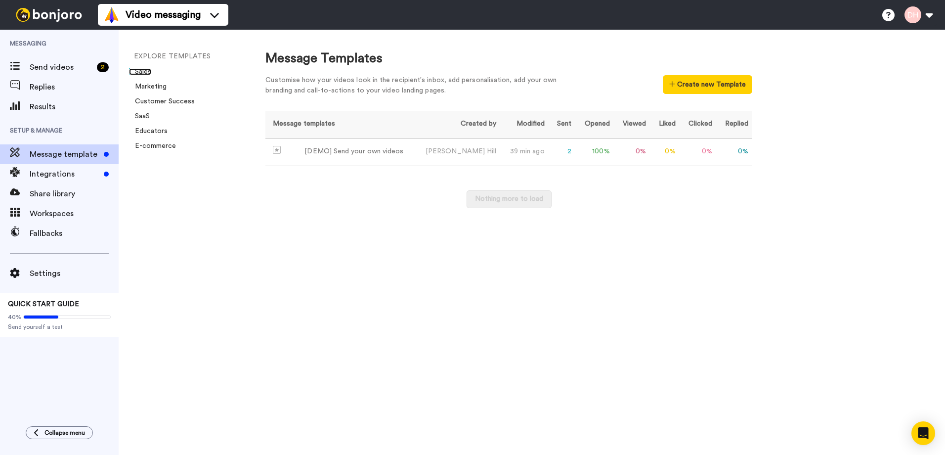
click at [147, 71] on link "Sales" at bounding box center [140, 71] width 22 height 7
click at [57, 69] on span "Send videos" at bounding box center [61, 67] width 63 height 12
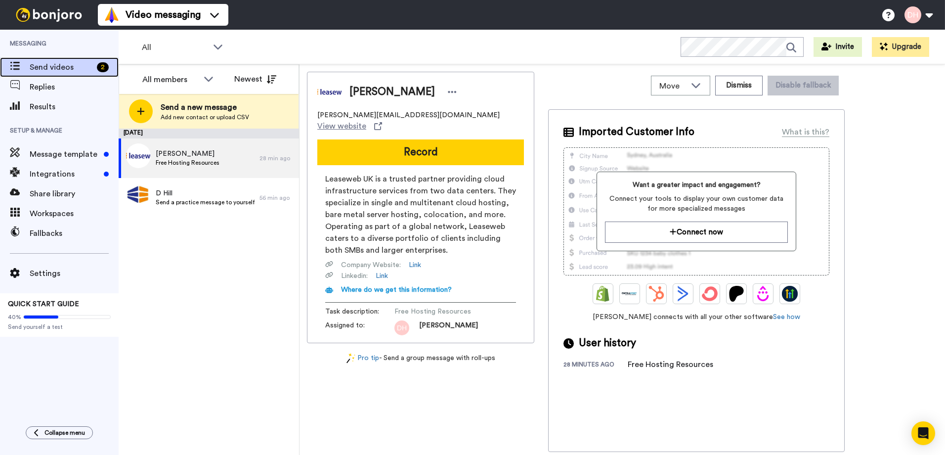
click at [8, 65] on span at bounding box center [15, 67] width 30 height 10
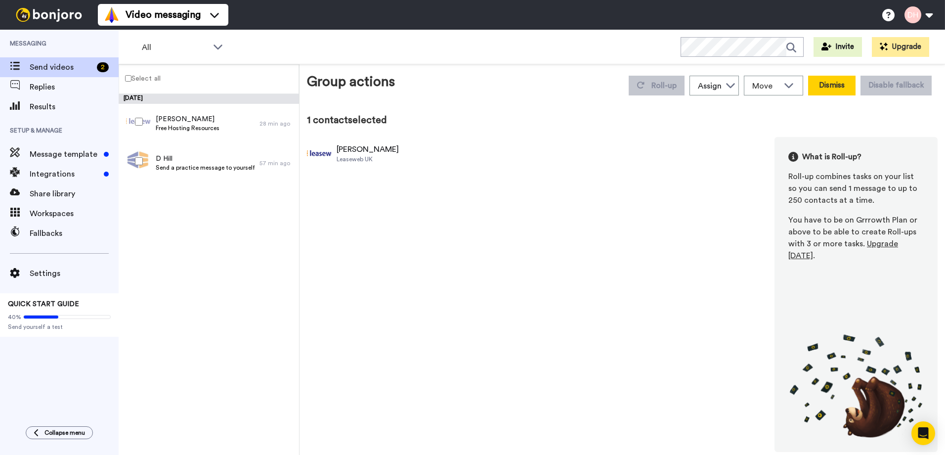
click at [846, 89] on button "Dismiss" at bounding box center [831, 86] width 47 height 20
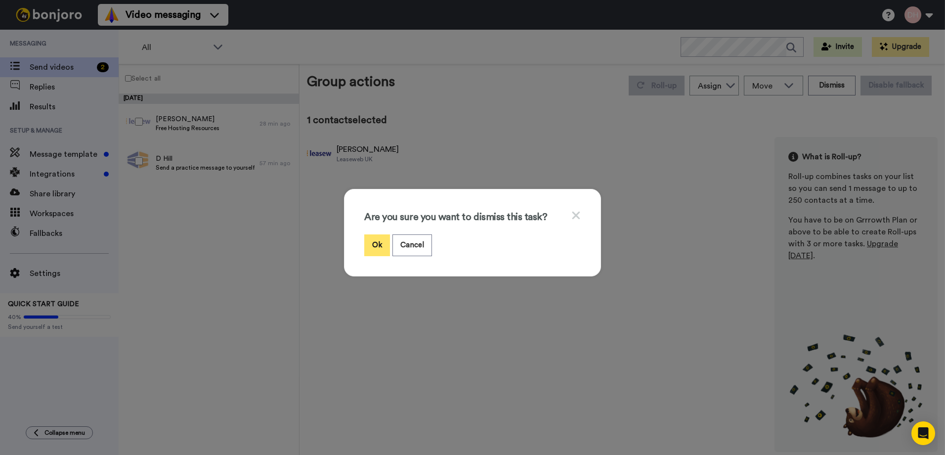
click at [374, 247] on button "Ok" at bounding box center [377, 244] width 26 height 21
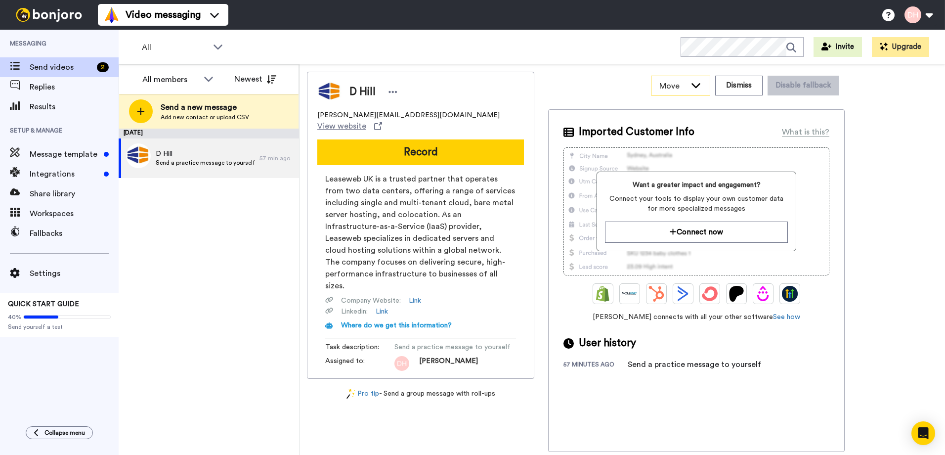
click at [698, 84] on icon at bounding box center [696, 85] width 12 height 10
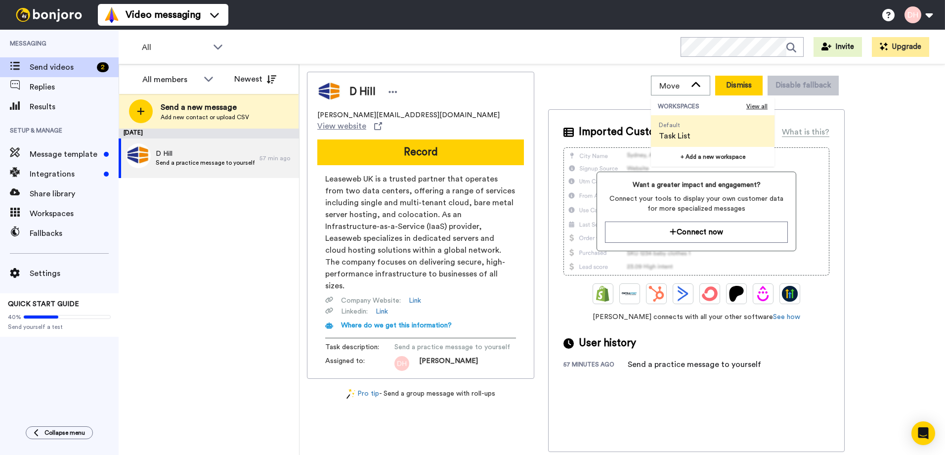
click at [751, 85] on button "Dismiss" at bounding box center [738, 86] width 47 height 20
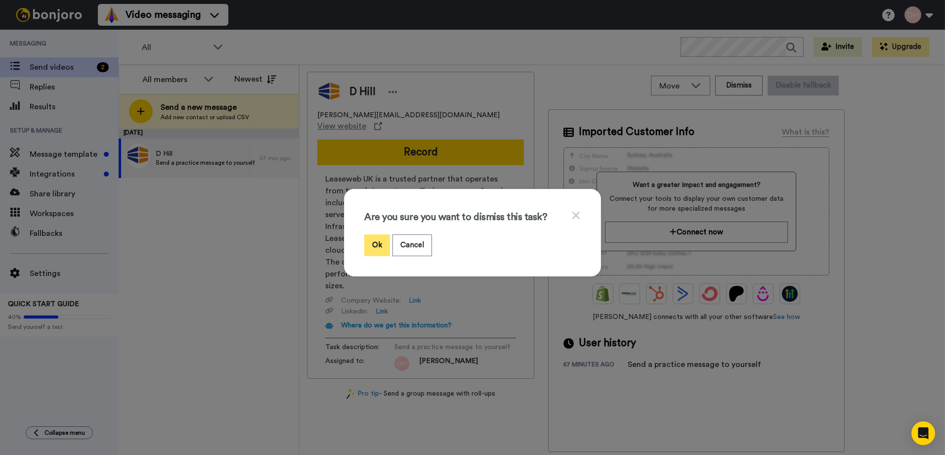
click at [378, 246] on button "Ok" at bounding box center [377, 244] width 26 height 21
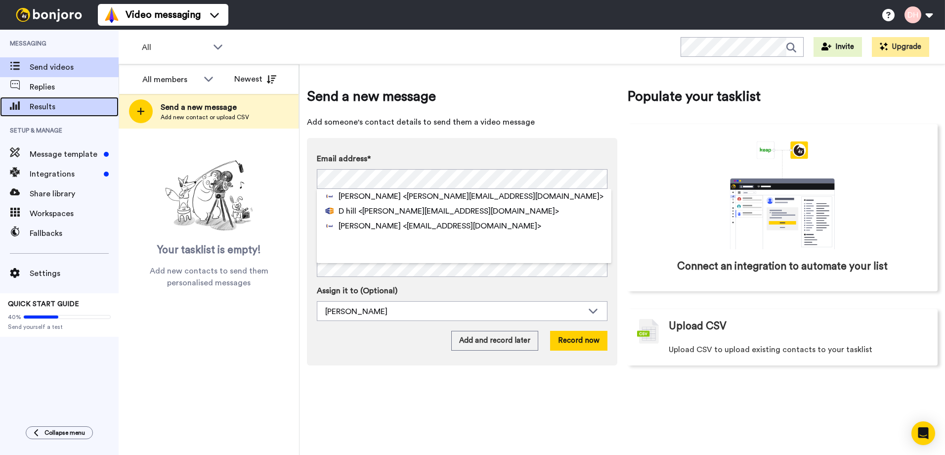
click at [45, 107] on span "Results" at bounding box center [74, 107] width 89 height 12
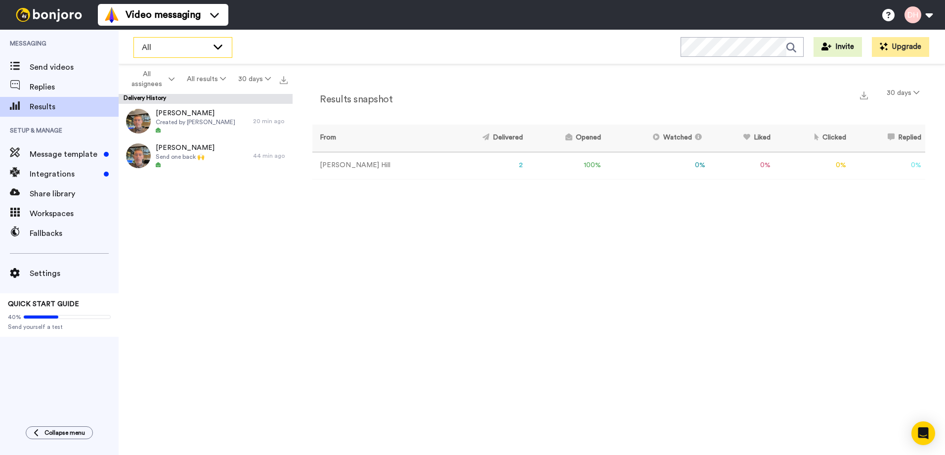
click at [216, 45] on icon at bounding box center [218, 47] width 12 height 10
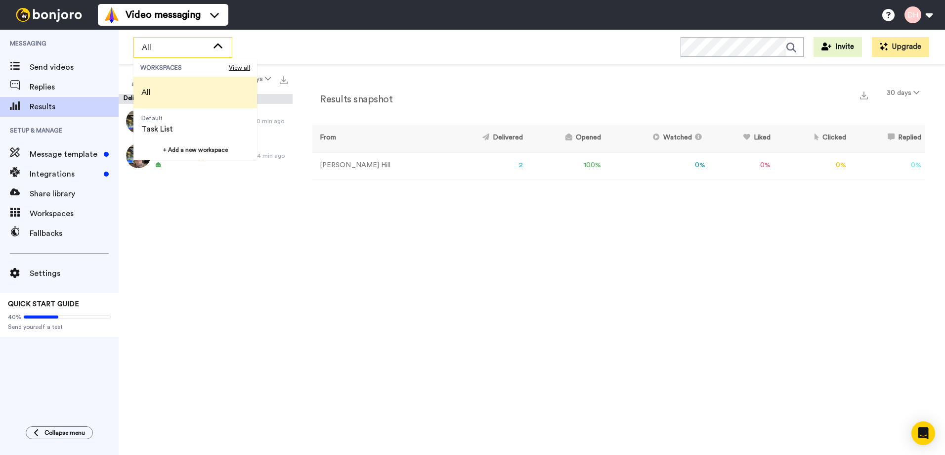
click at [216, 45] on icon at bounding box center [218, 47] width 12 height 10
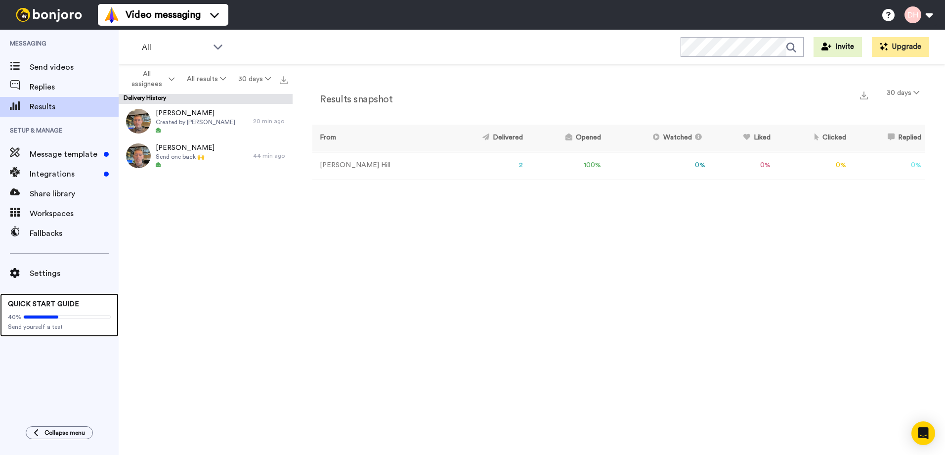
click at [48, 308] on div "QUICK START GUIDE 40% Send yourself a test" at bounding box center [59, 314] width 119 height 43
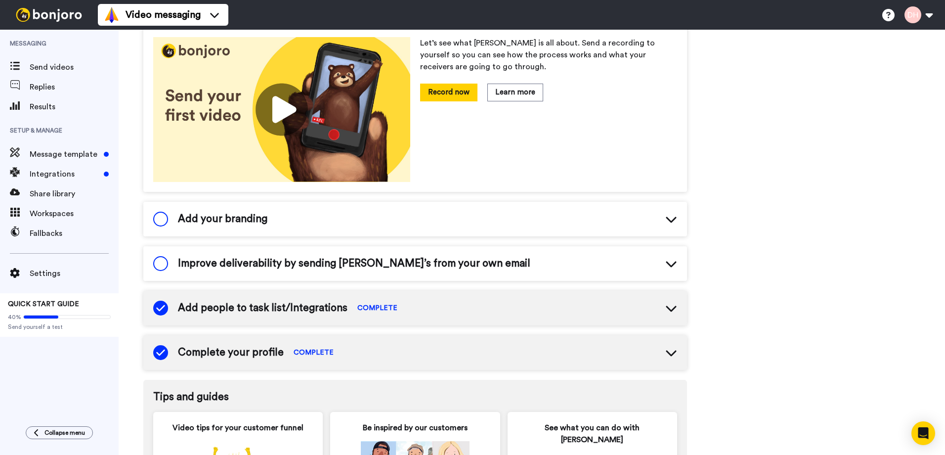
scroll to position [146, 0]
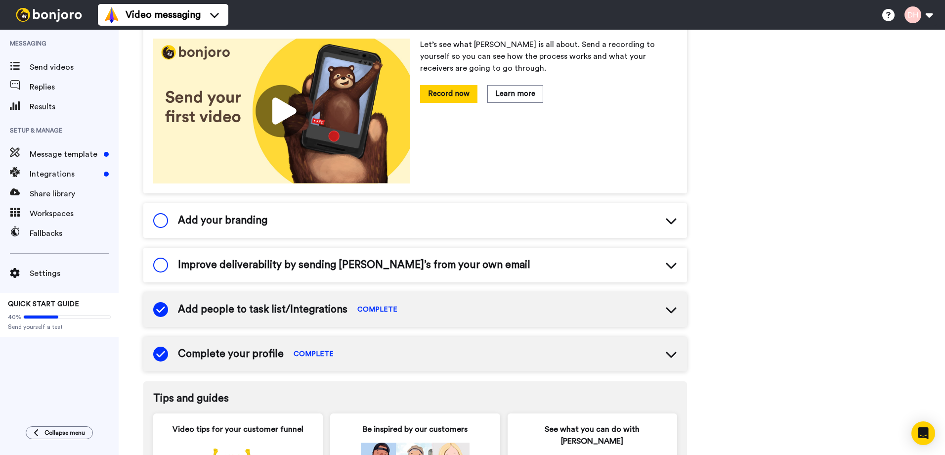
click at [163, 265] on span at bounding box center [160, 264] width 15 height 15
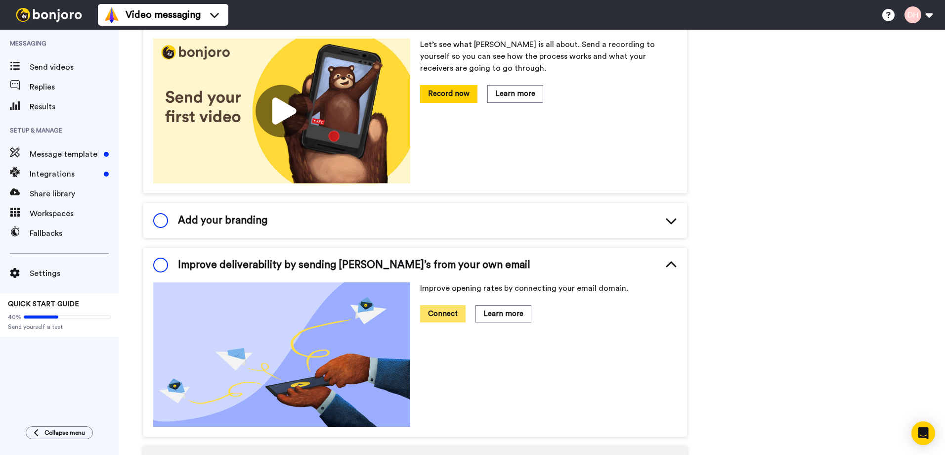
click at [449, 315] on button "Connect" at bounding box center [442, 313] width 45 height 17
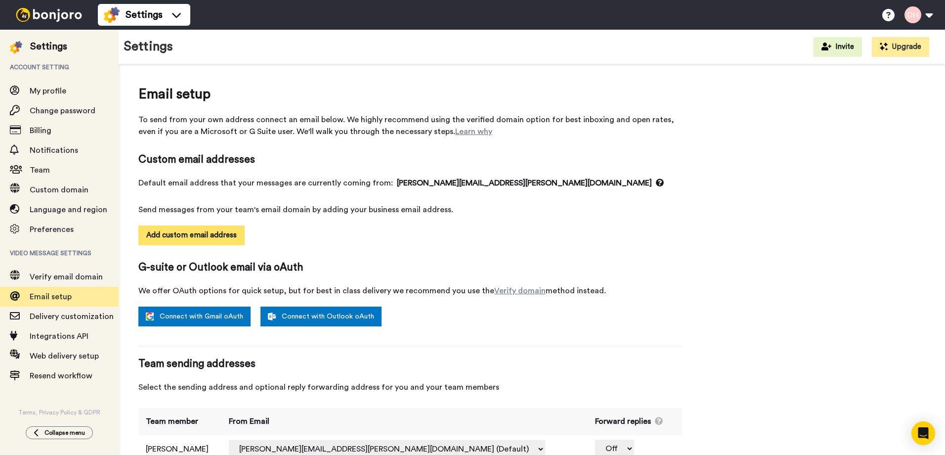
click at [215, 234] on button "Add custom email address" at bounding box center [191, 235] width 106 height 20
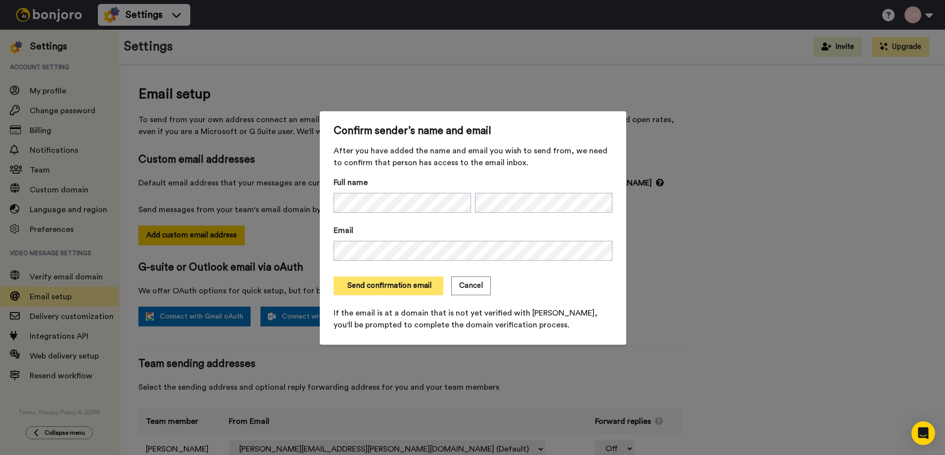
click at [398, 287] on button "Send confirmation email" at bounding box center [389, 285] width 110 height 19
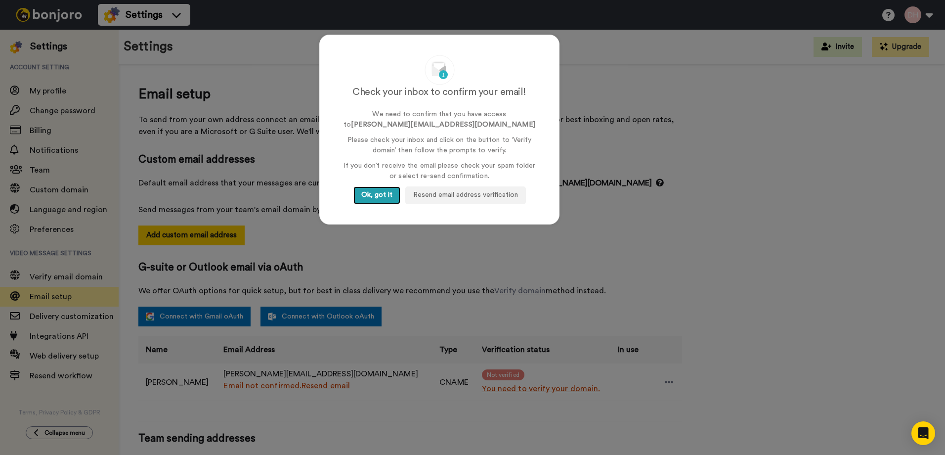
click at [378, 191] on button "Ok, got it" at bounding box center [376, 195] width 47 height 18
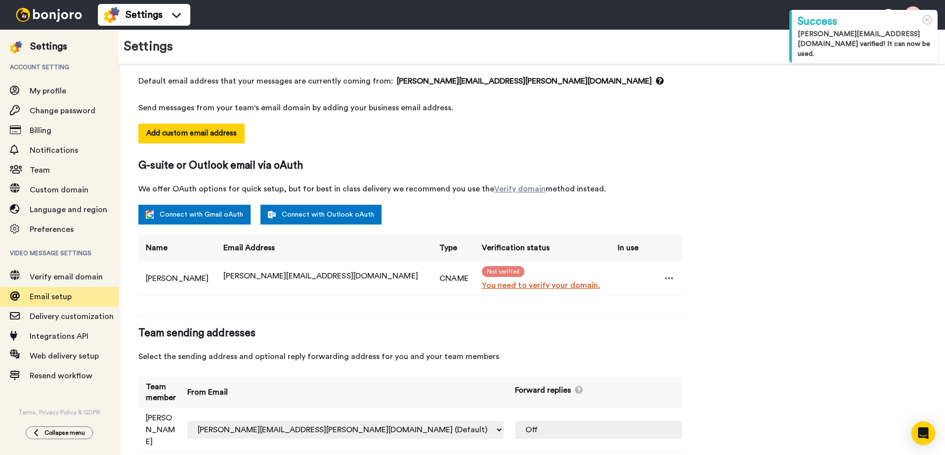
scroll to position [102, 0]
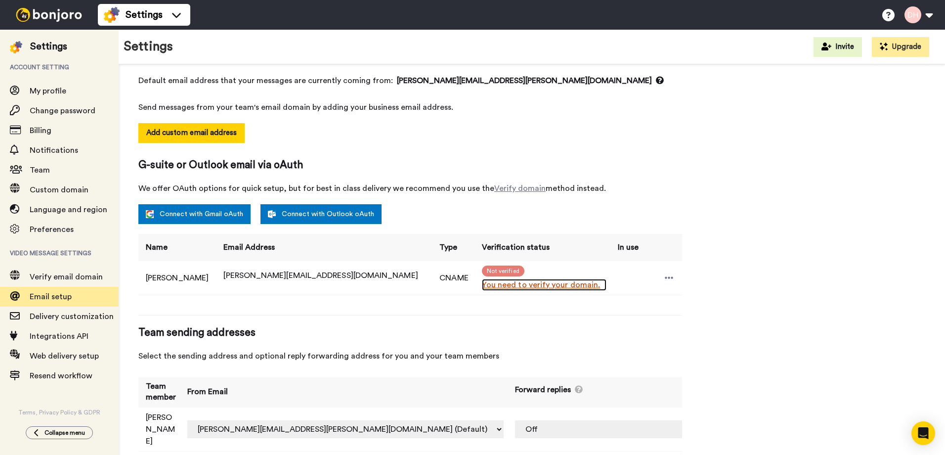
click at [482, 286] on link "You need to verify your domain." at bounding box center [544, 285] width 125 height 12
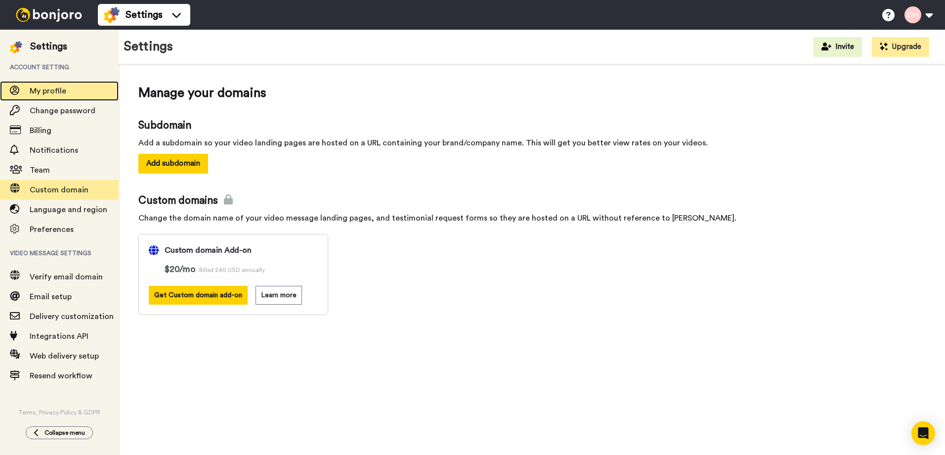
click at [50, 93] on span "My profile" at bounding box center [48, 91] width 37 height 8
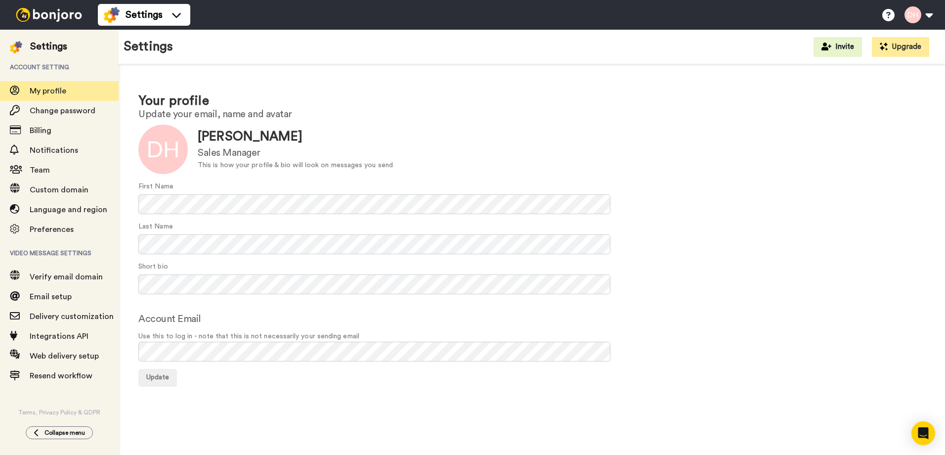
click at [35, 16] on img at bounding box center [49, 15] width 74 height 14
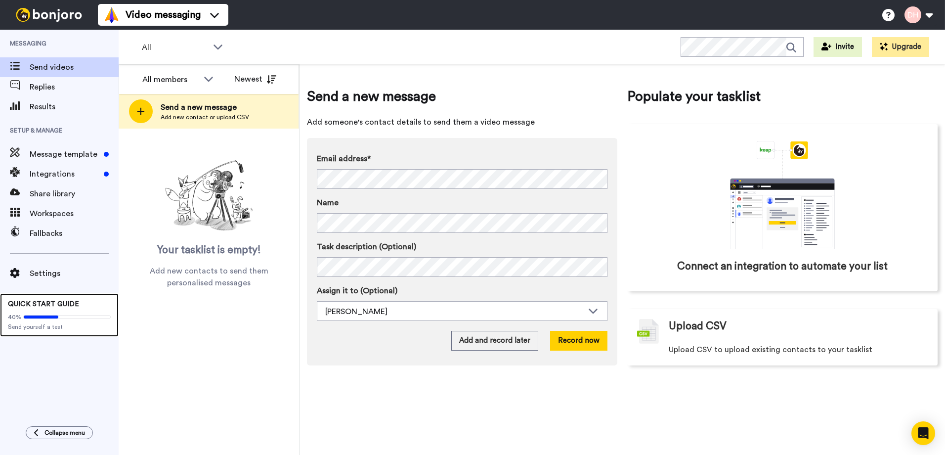
click at [51, 314] on div "40%" at bounding box center [59, 317] width 103 height 8
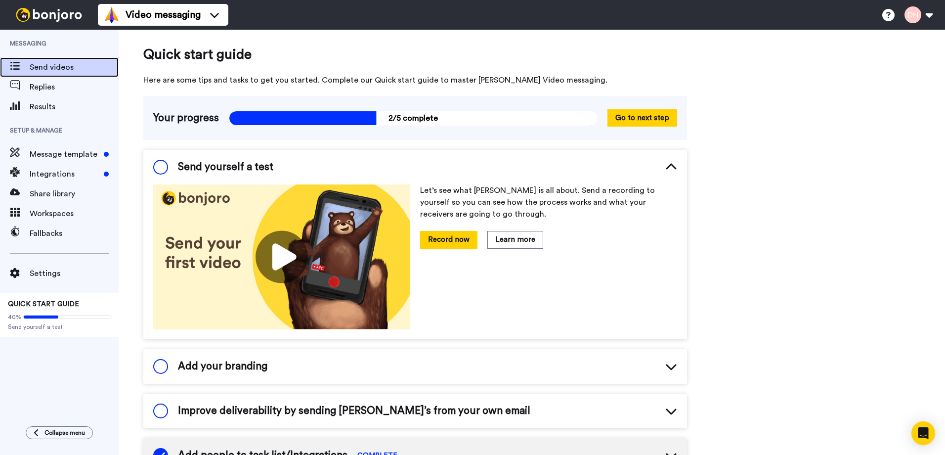
click at [51, 68] on span "Send videos" at bounding box center [74, 67] width 89 height 12
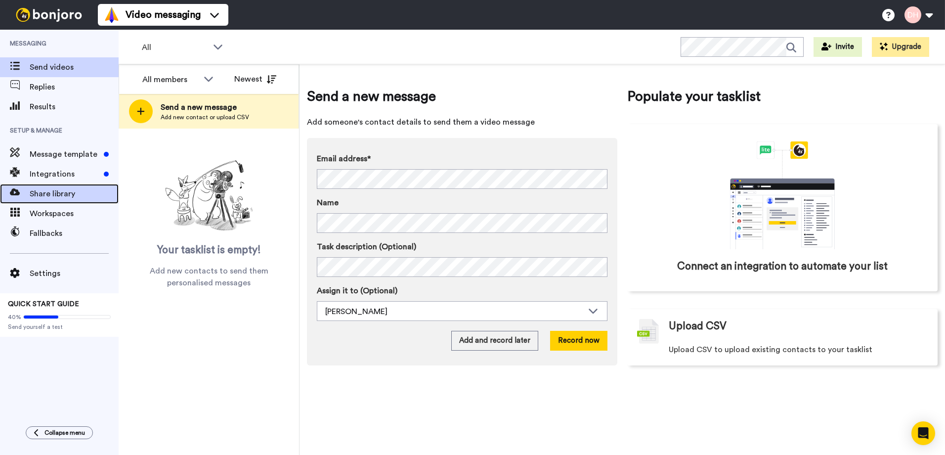
click at [61, 196] on span "Share library" at bounding box center [74, 194] width 89 height 12
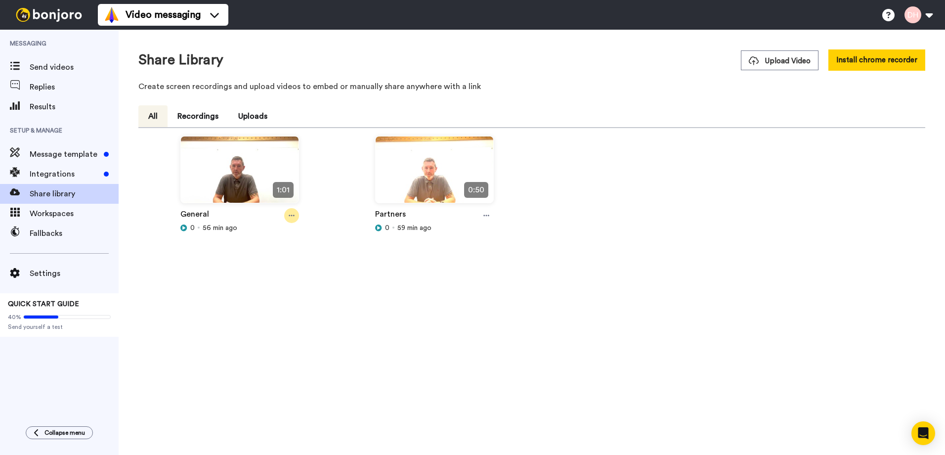
click at [288, 215] on div at bounding box center [291, 215] width 15 height 15
click at [485, 216] on icon at bounding box center [486, 215] width 6 height 7
click at [358, 329] on div "Share Library Upload Video Install chrome recorder Create screen recordings and…" at bounding box center [532, 242] width 826 height 425
click at [780, 63] on span "Upload Video" at bounding box center [780, 61] width 62 height 10
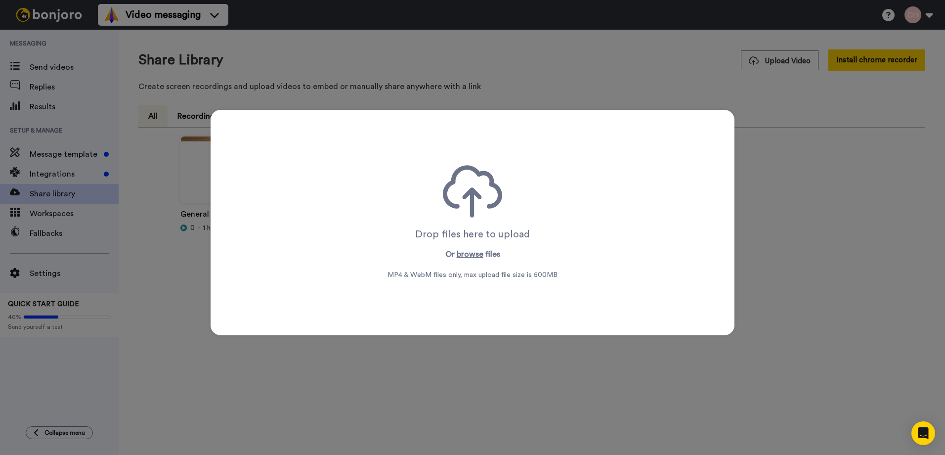
click at [772, 227] on div "Drop files here to upload Or browse files MP4 & WebM files only, max upload fil…" at bounding box center [472, 227] width 945 height 455
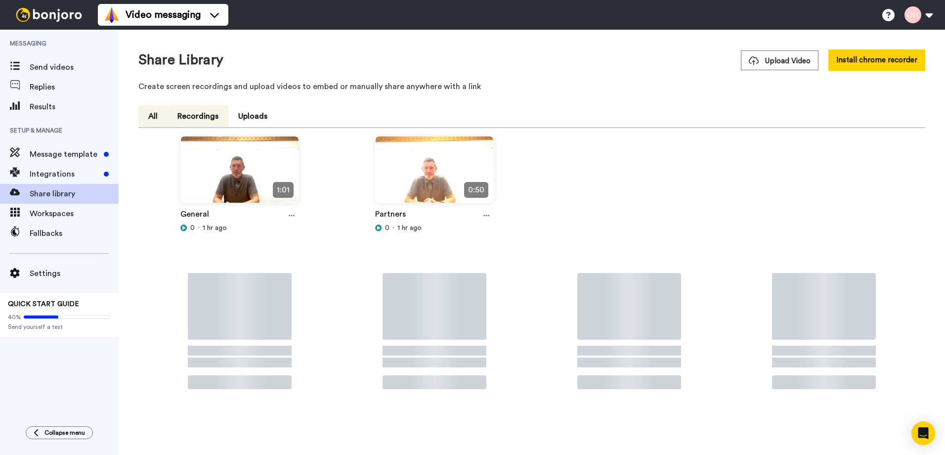
click at [200, 119] on button "Recordings" at bounding box center [198, 116] width 61 height 22
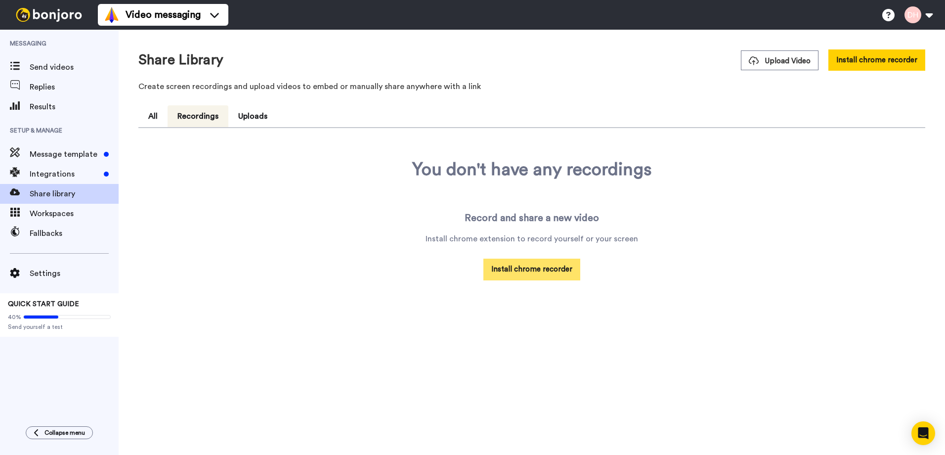
click at [527, 267] on button "Install chrome recorder" at bounding box center [531, 268] width 97 height 21
click at [151, 111] on button "All" at bounding box center [152, 116] width 29 height 22
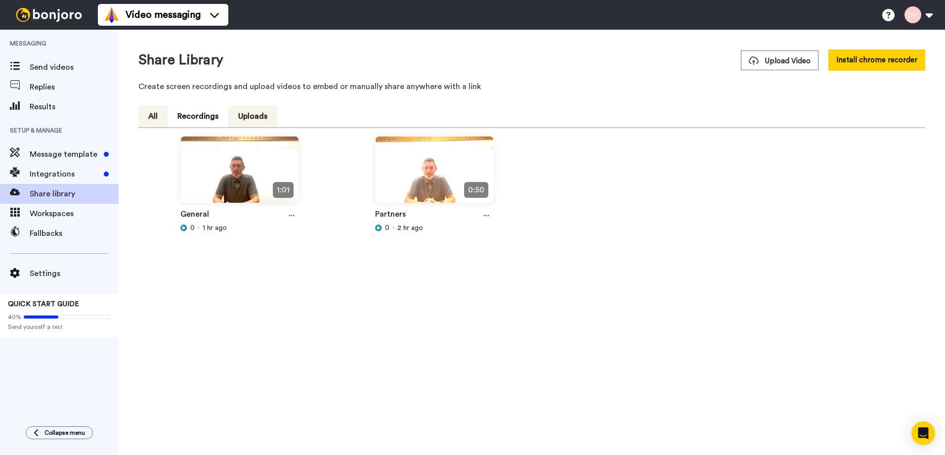
click at [252, 117] on button "Uploads" at bounding box center [252, 116] width 49 height 22
click at [489, 212] on icon at bounding box center [486, 215] width 6 height 7
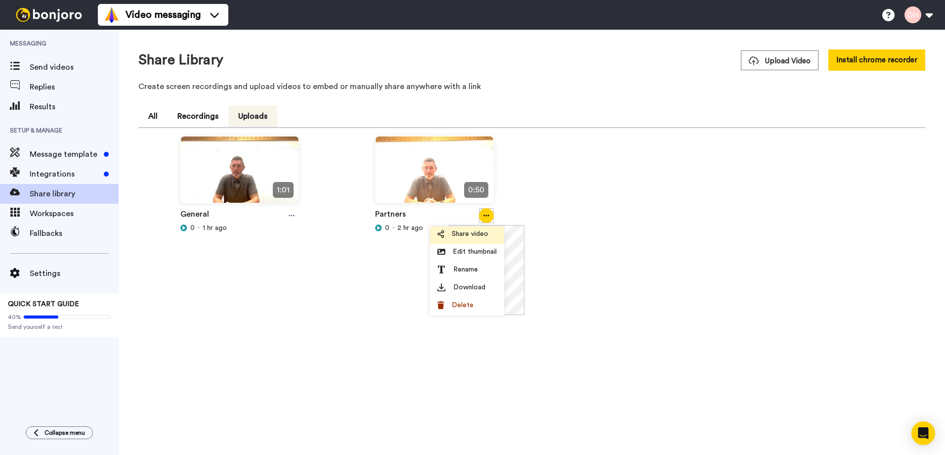
click at [480, 231] on span "Share video" at bounding box center [470, 234] width 37 height 10
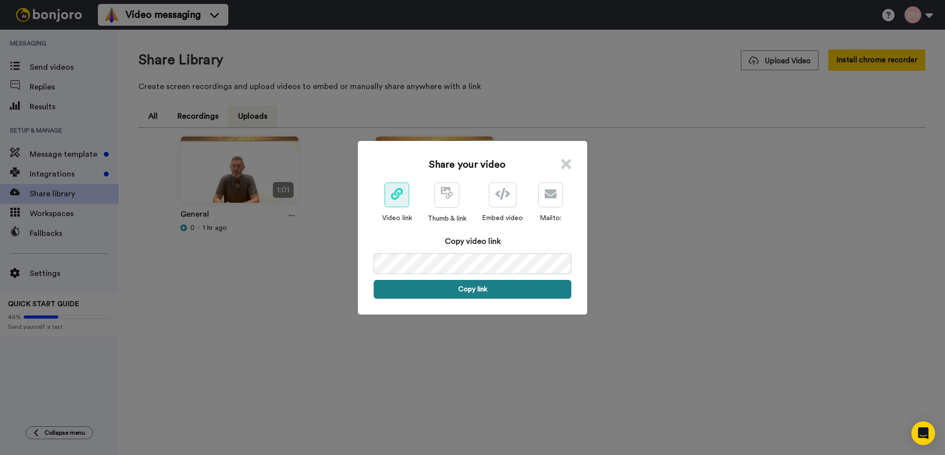
click at [467, 292] on button "Copy link" at bounding box center [473, 289] width 198 height 19
click at [564, 162] on icon at bounding box center [566, 164] width 10 height 15
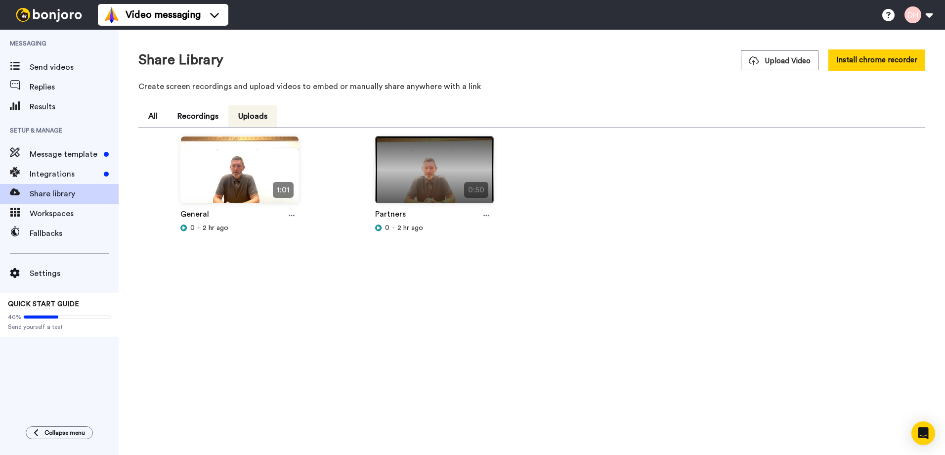
click at [433, 172] on img at bounding box center [435, 173] width 118 height 75
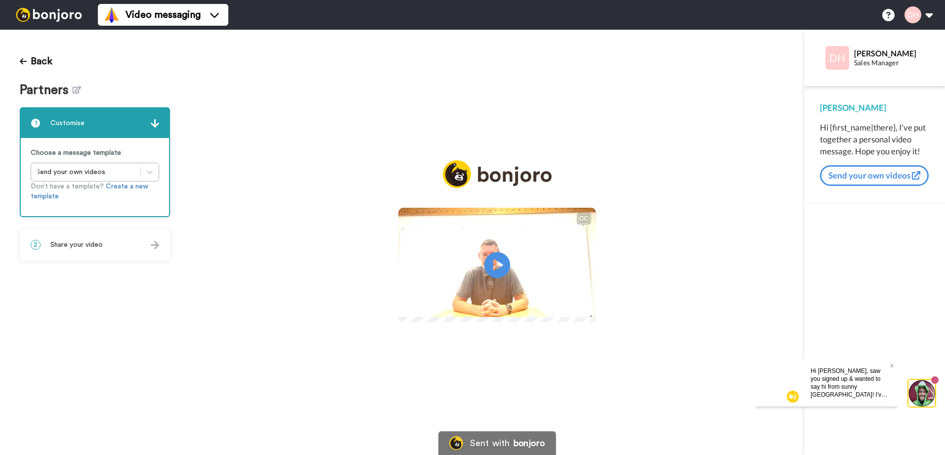
click at [502, 268] on icon at bounding box center [497, 265] width 26 height 26
